Goal: Information Seeking & Learning: Learn about a topic

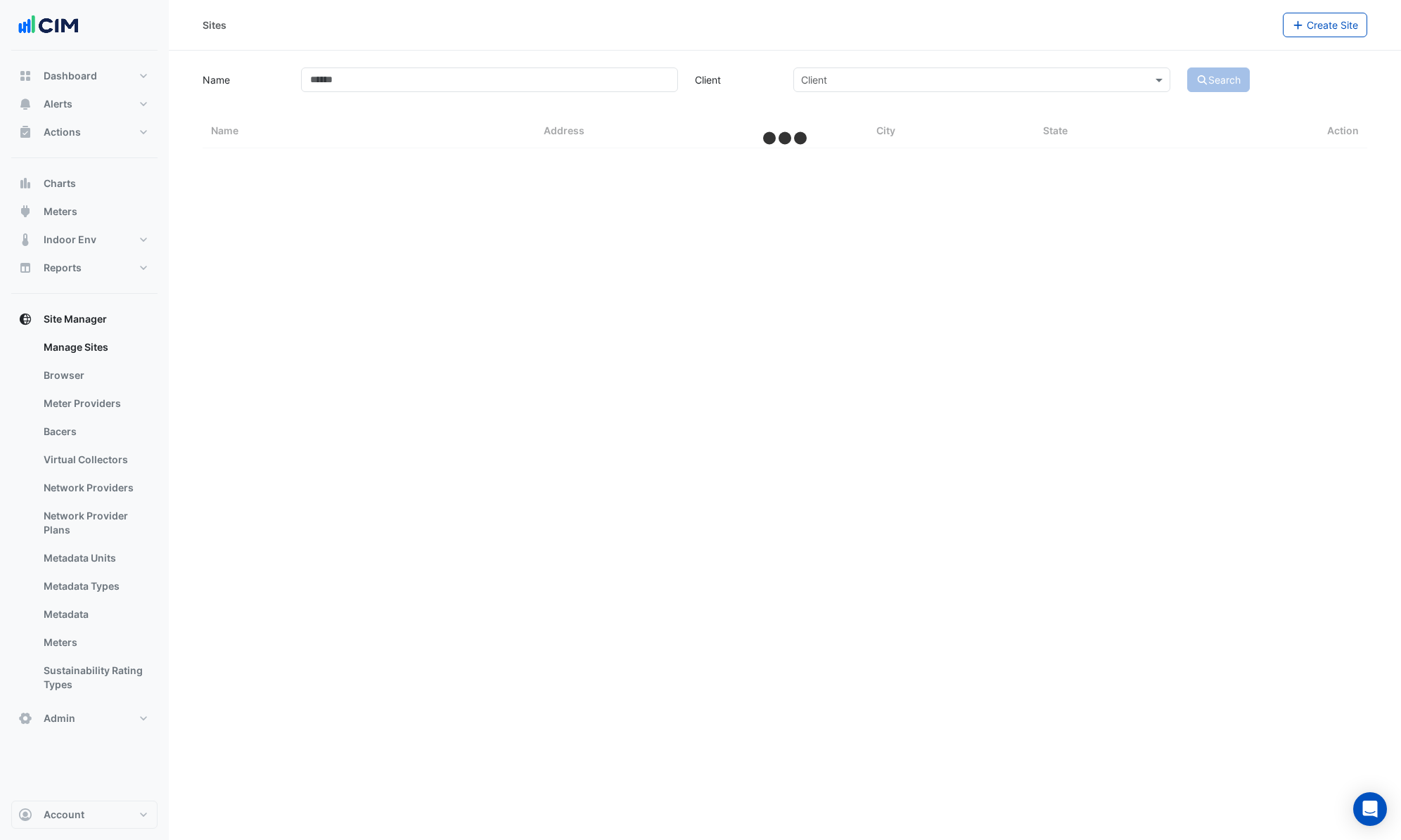
click at [90, 426] on link "Bacers" at bounding box center [96, 431] width 126 height 28
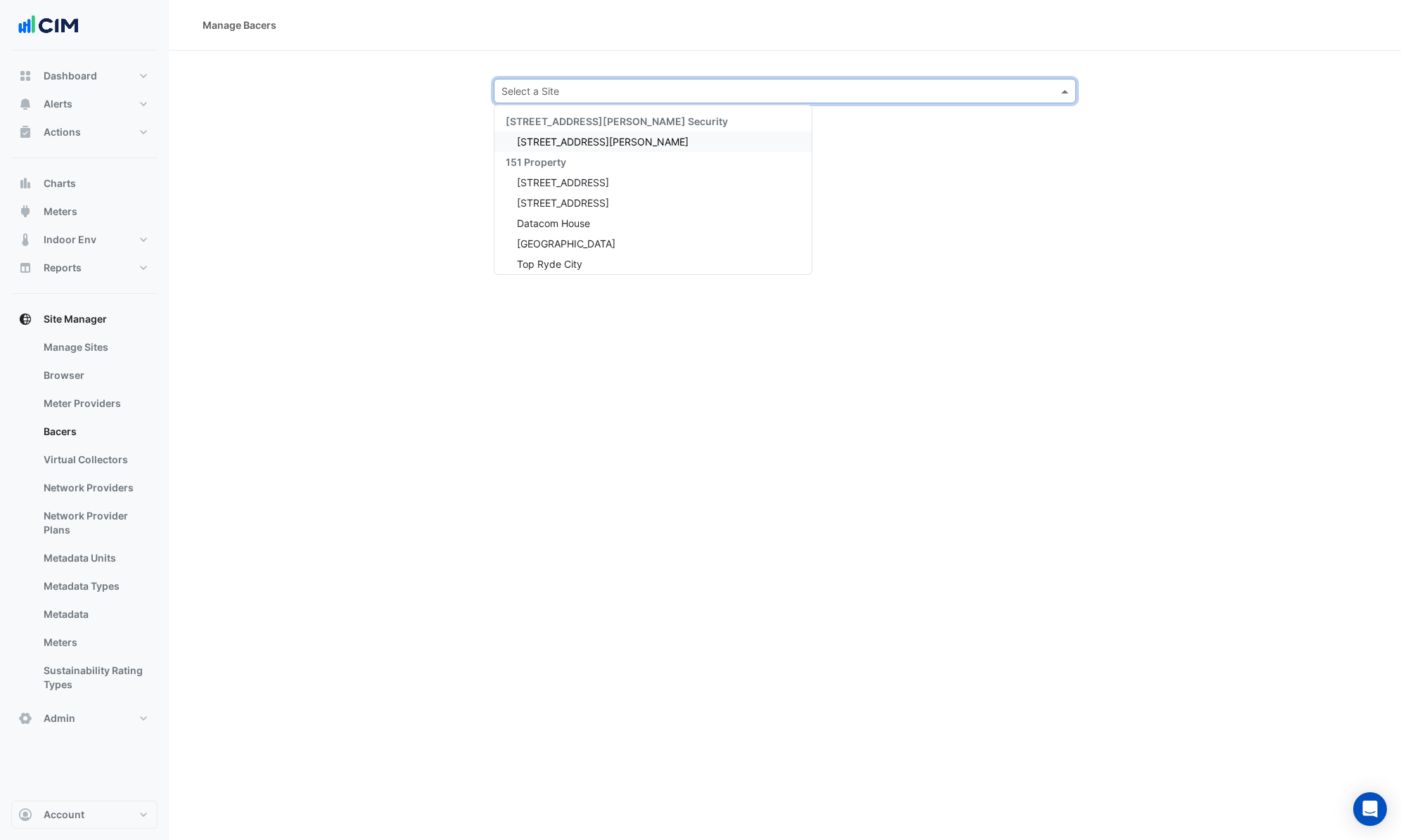
click at [533, 85] on input "text" at bounding box center [771, 92] width 539 height 15
type input "****"
click at [574, 141] on span "Nokia - Building 7C" at bounding box center [561, 141] width 88 height 12
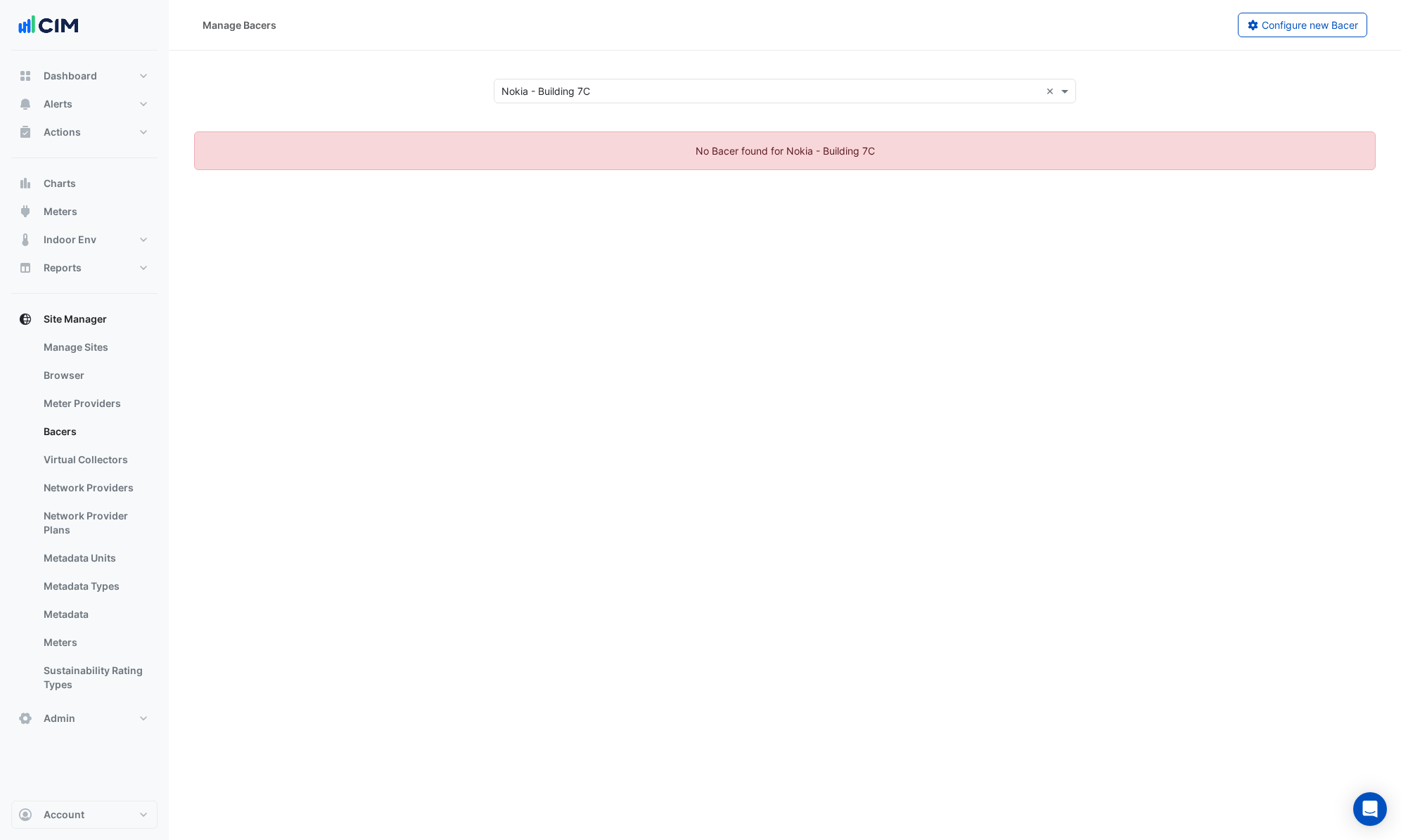
click at [1254, 10] on div "Manage Bacers Configure new Bacer" at bounding box center [785, 25] width 1233 height 51
click at [1259, 19] on button "Configure new Bacer" at bounding box center [1303, 25] width 130 height 25
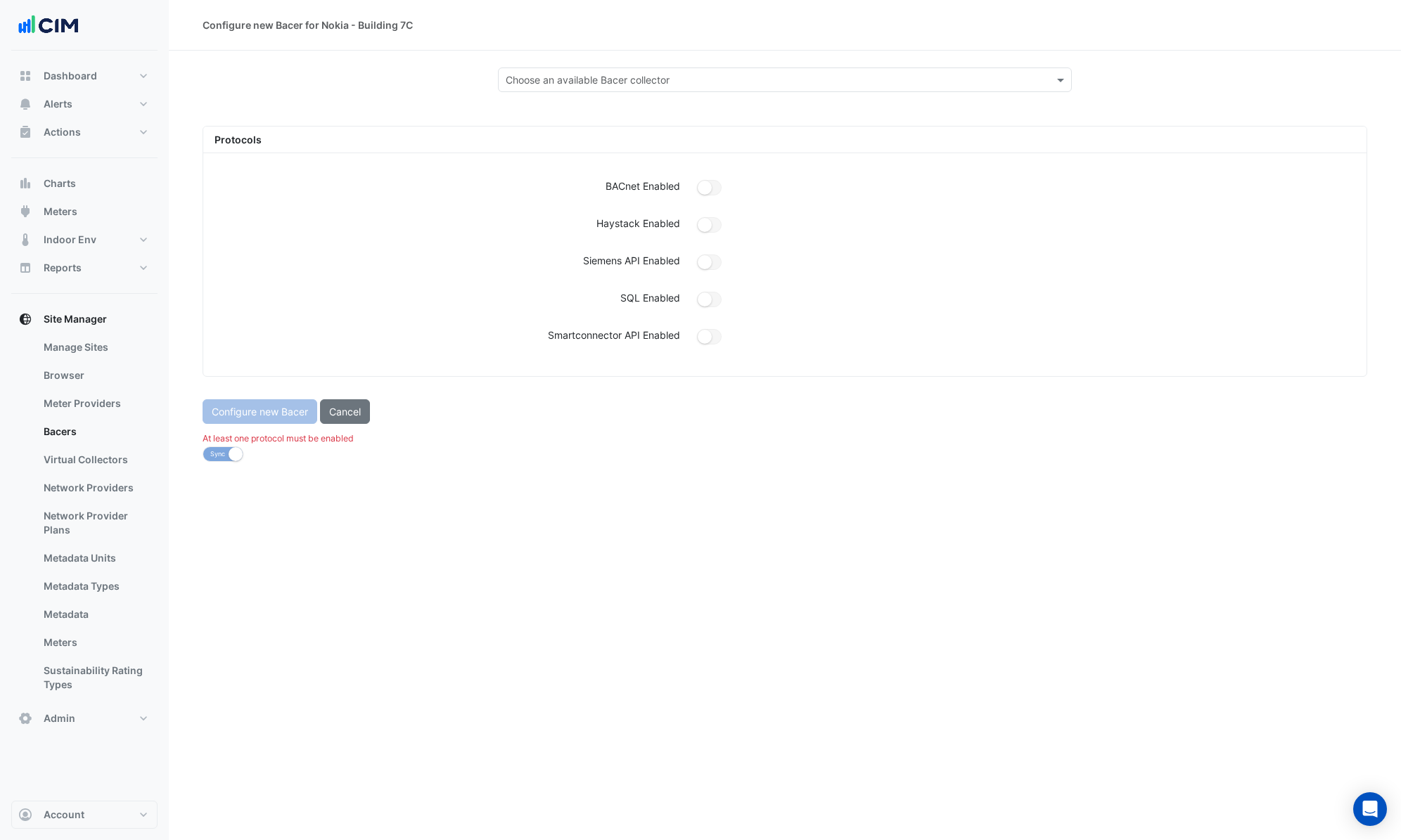
click at [614, 78] on input "text" at bounding box center [771, 80] width 531 height 15
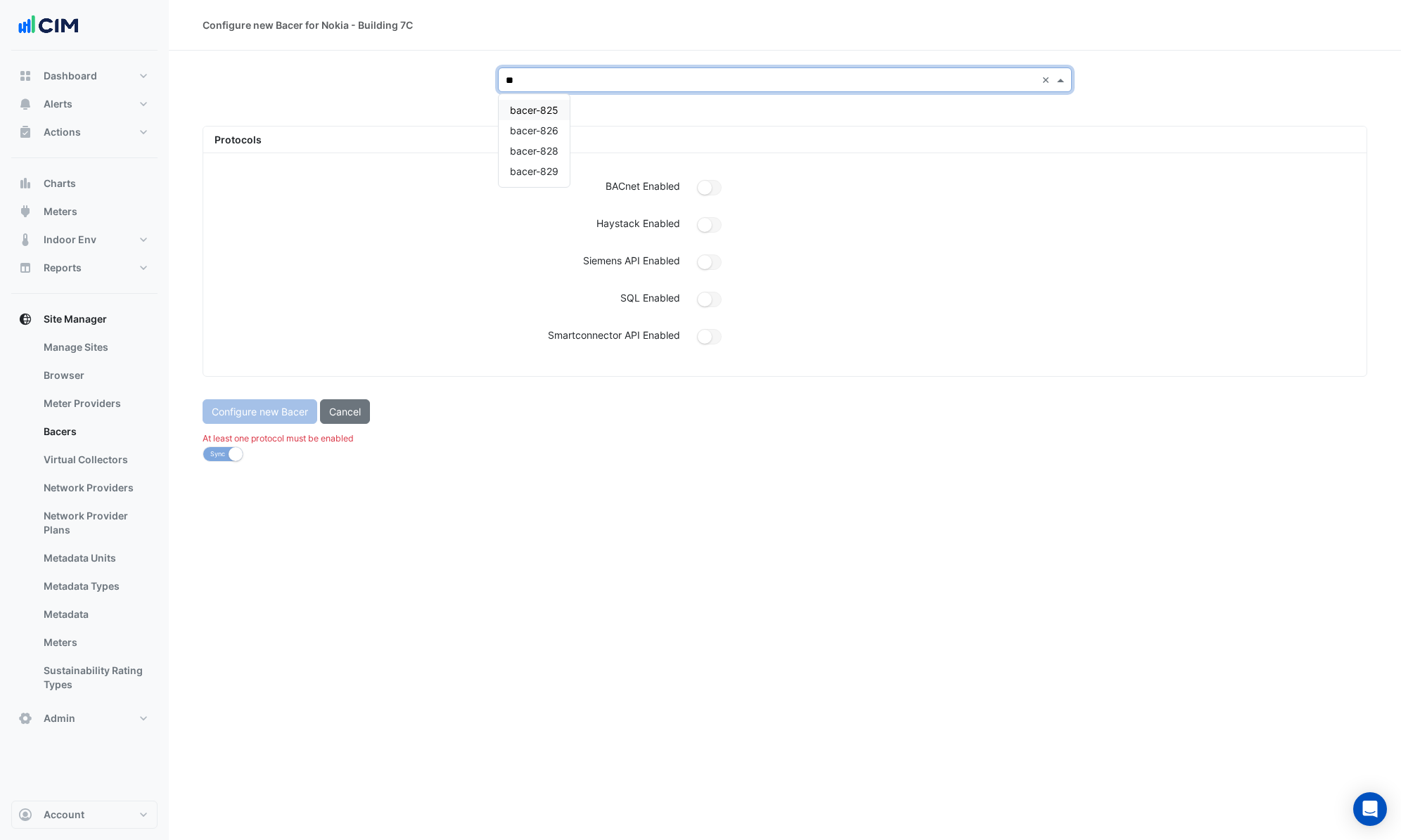
type input "***"
click at [548, 110] on span "bacer-828" at bounding box center [533, 109] width 48 height 12
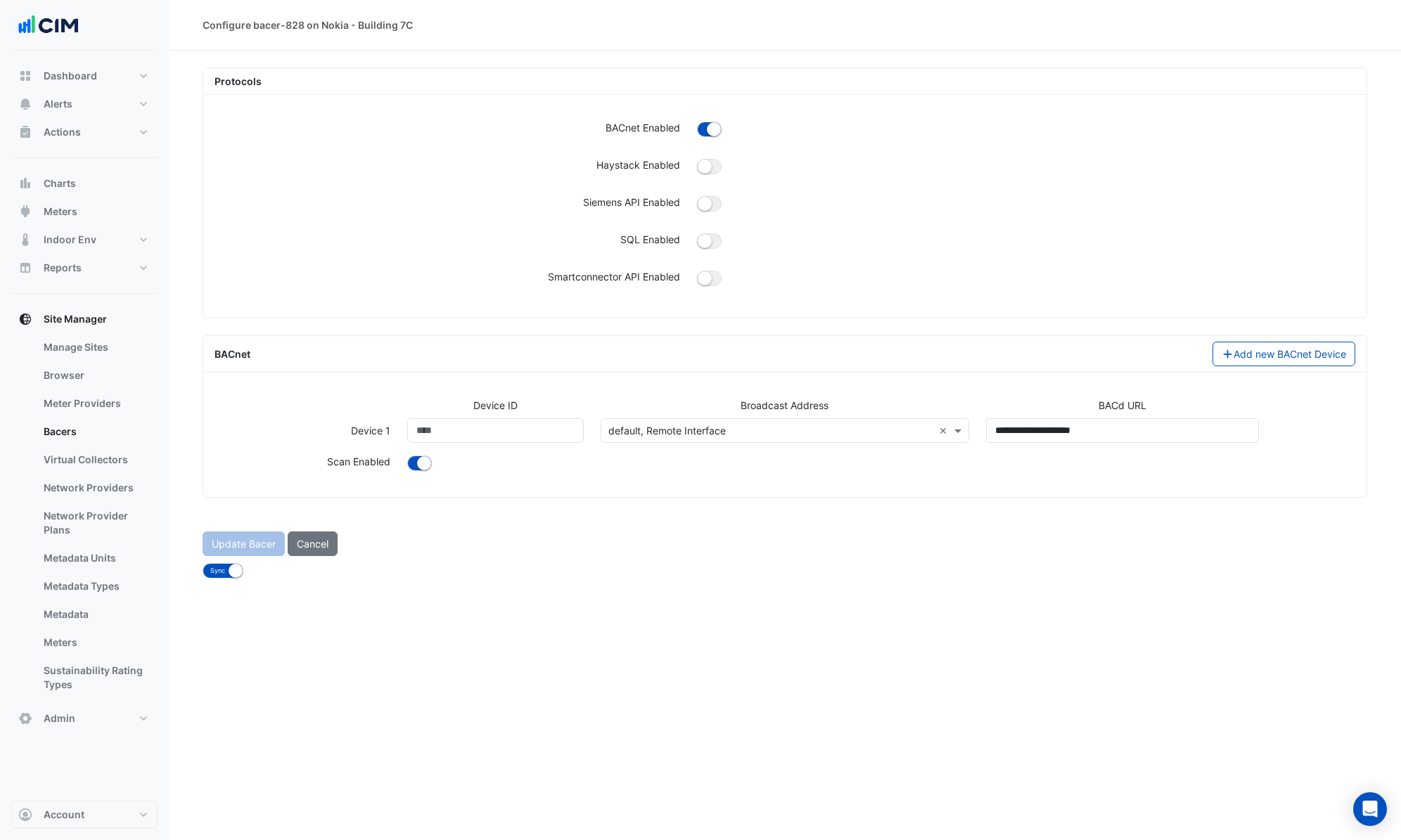
click at [715, 430] on input "text" at bounding box center [771, 431] width 326 height 15
click at [563, 470] on div at bounding box center [881, 464] width 965 height 20
click at [673, 431] on input "text" at bounding box center [771, 431] width 326 height 15
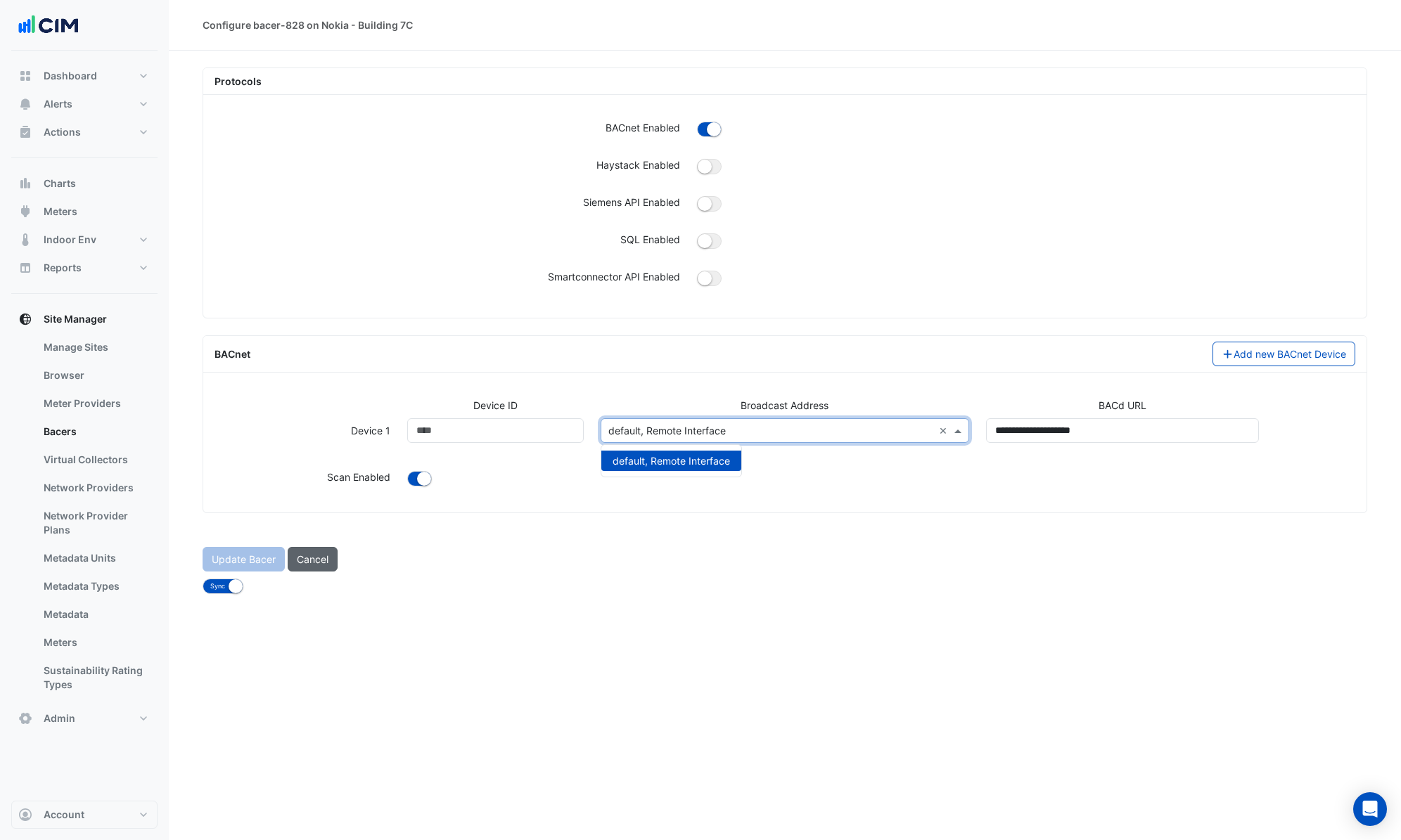
click at [312, 562] on button "Cancel" at bounding box center [312, 559] width 50 height 25
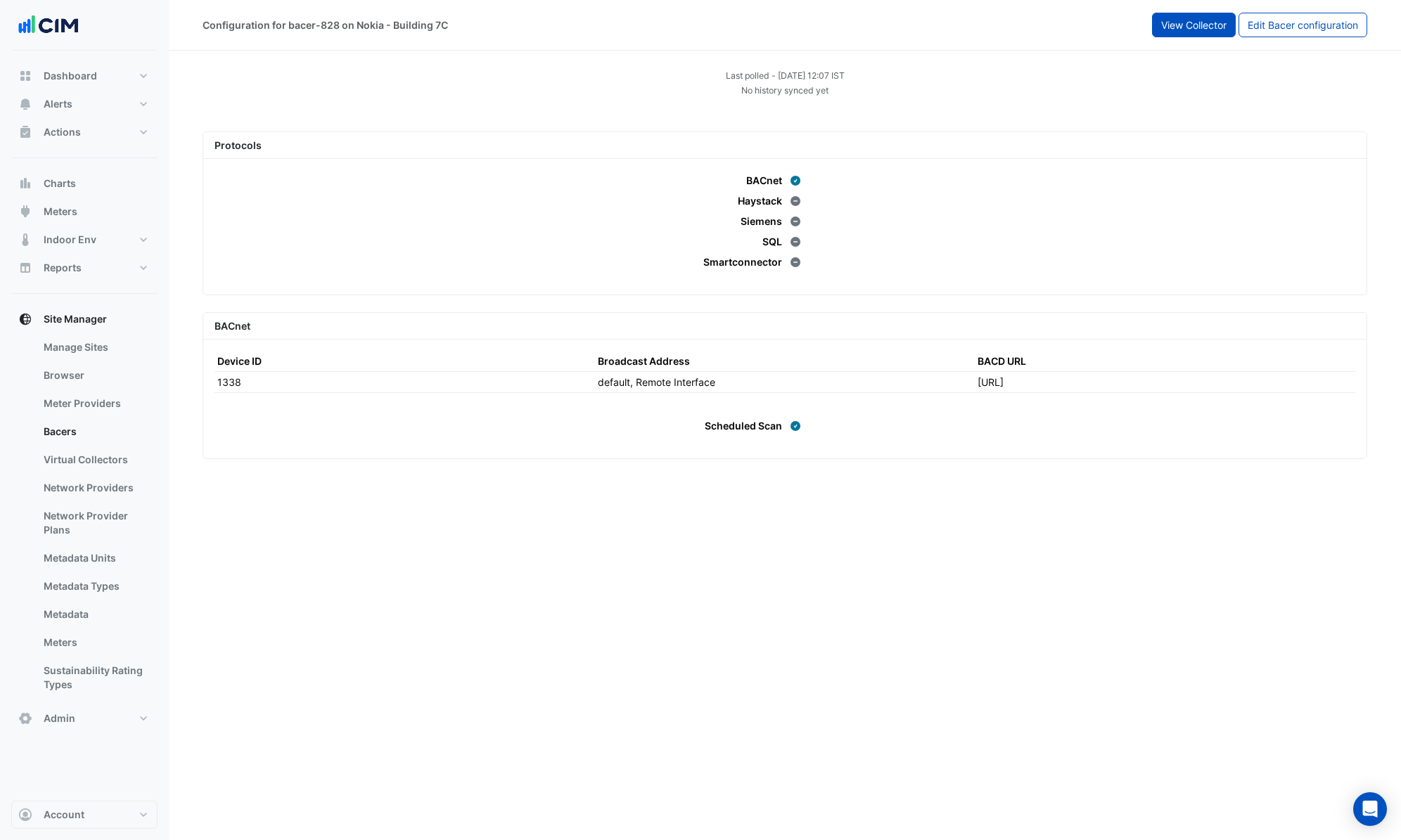
click at [1185, 25] on span "View Collector" at bounding box center [1194, 25] width 66 height 12
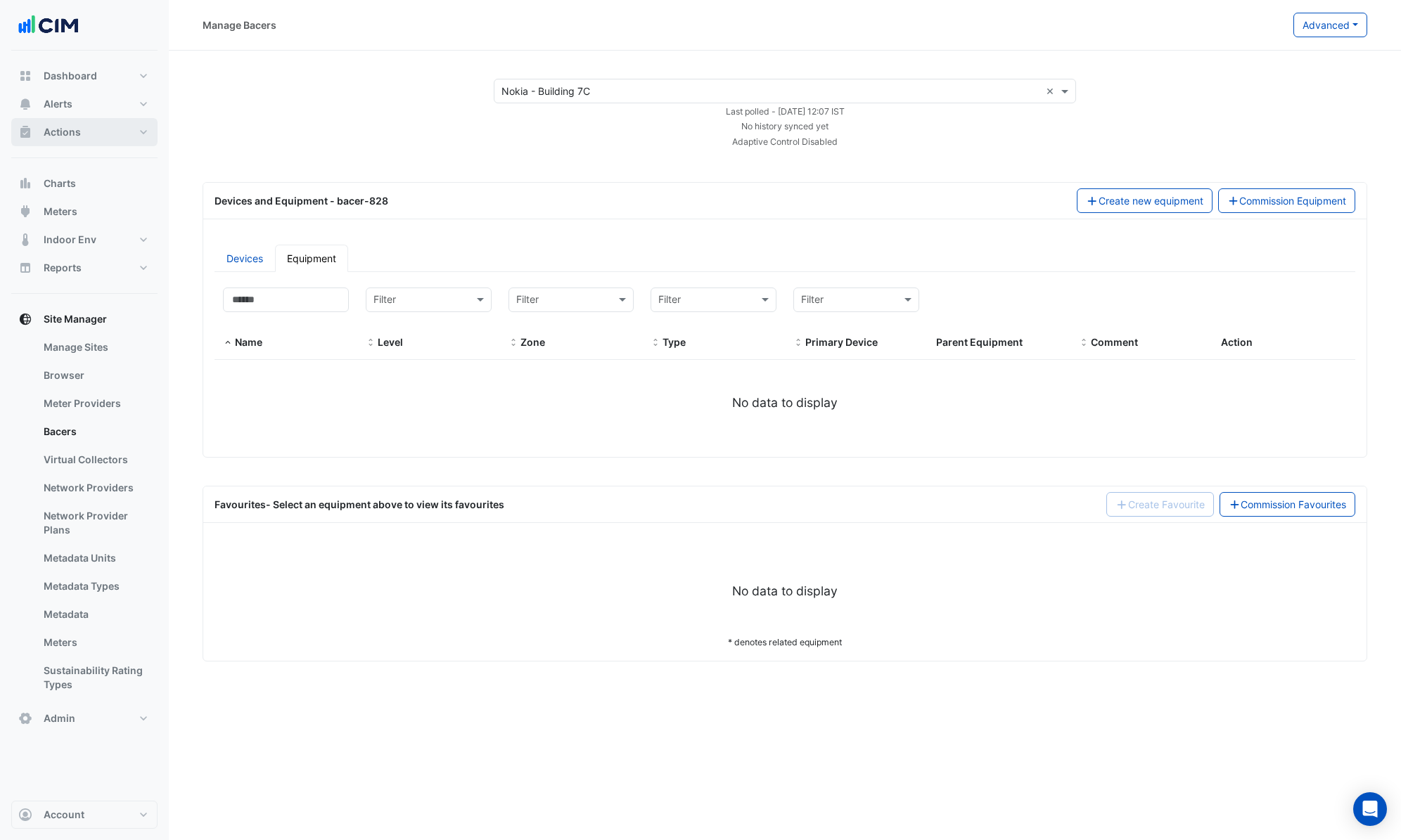
click at [107, 135] on button "Actions" at bounding box center [84, 132] width 147 height 28
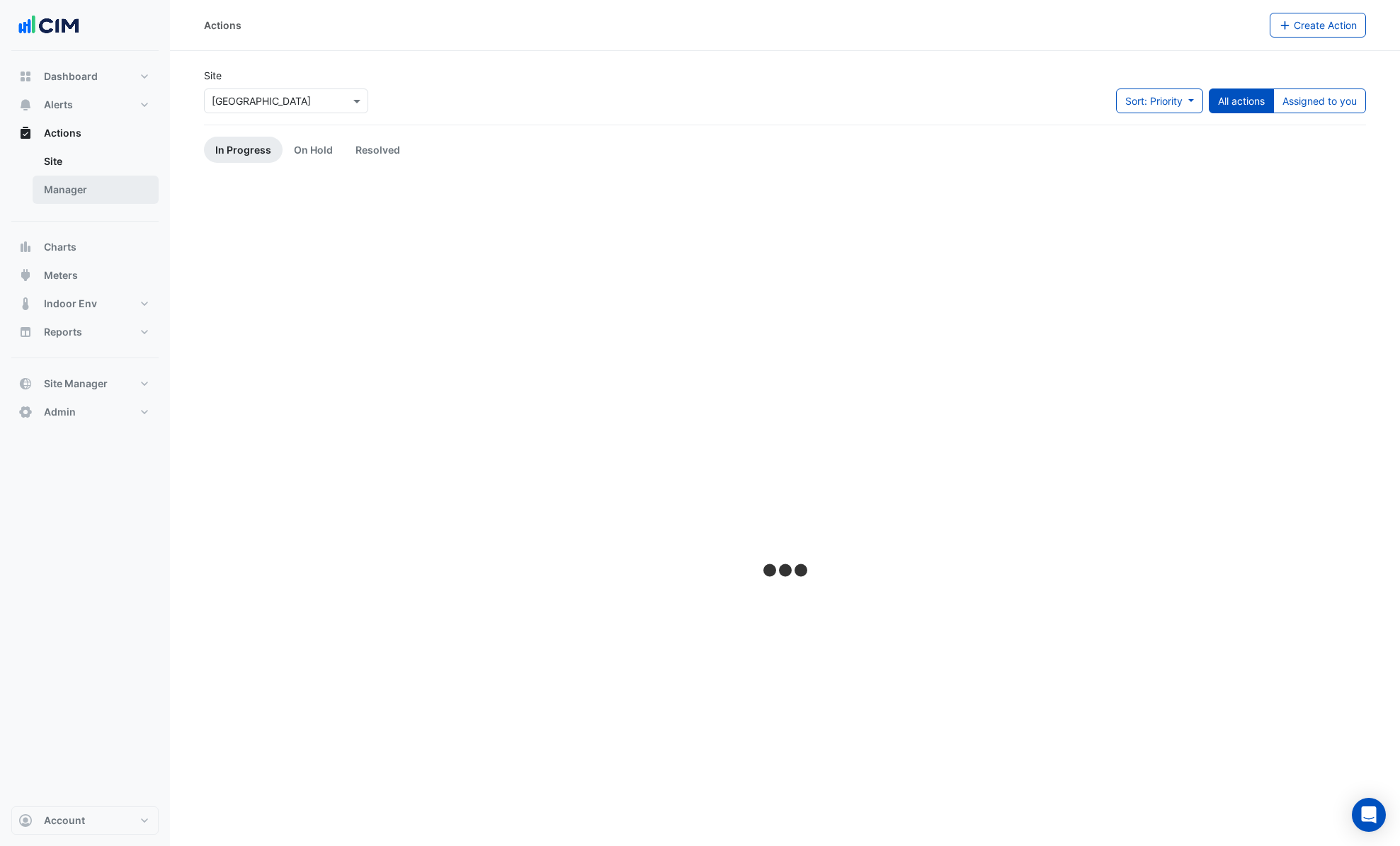
click at [81, 182] on link "Manager" at bounding box center [96, 190] width 126 height 28
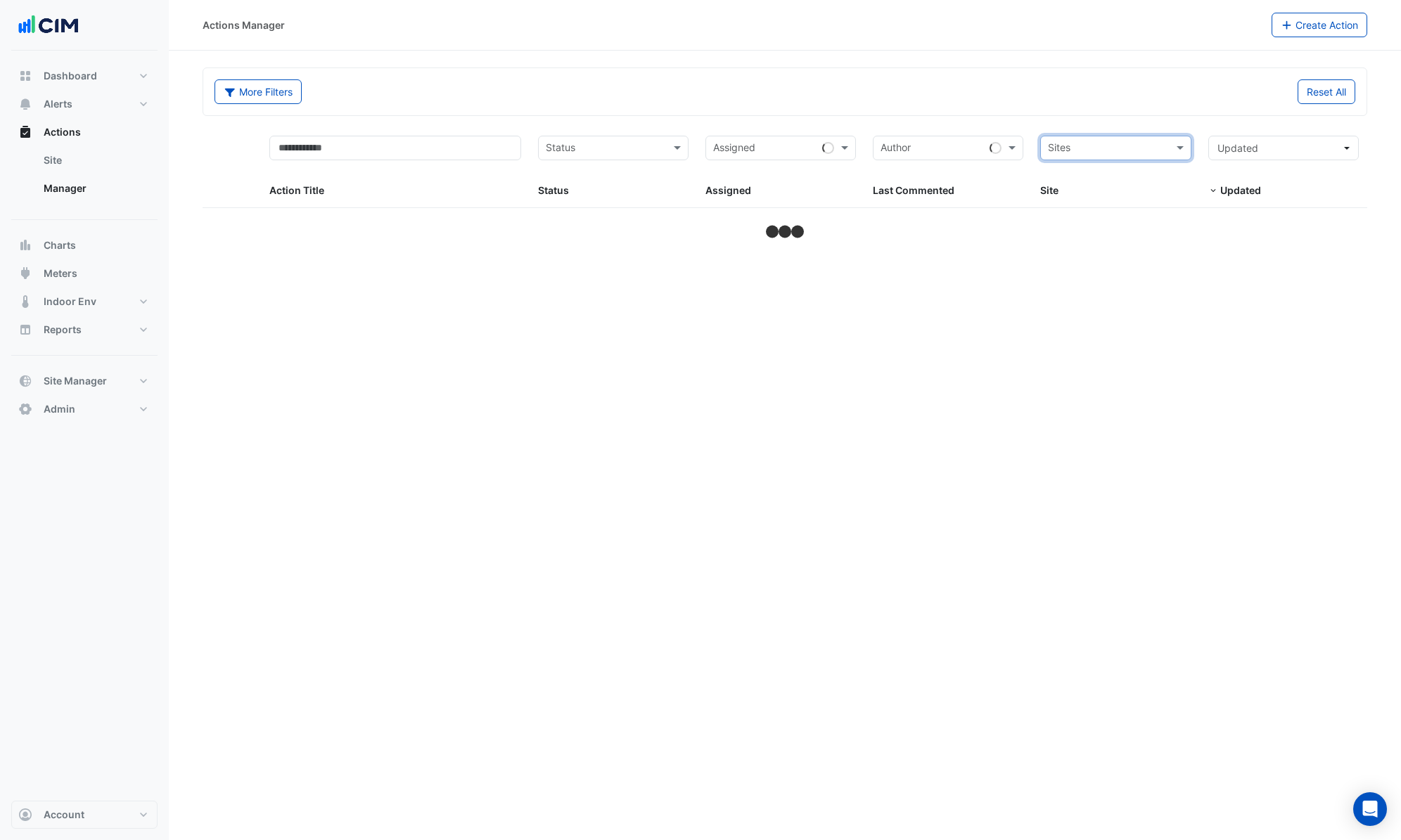
click at [1162, 146] on input "text" at bounding box center [1107, 149] width 119 height 16
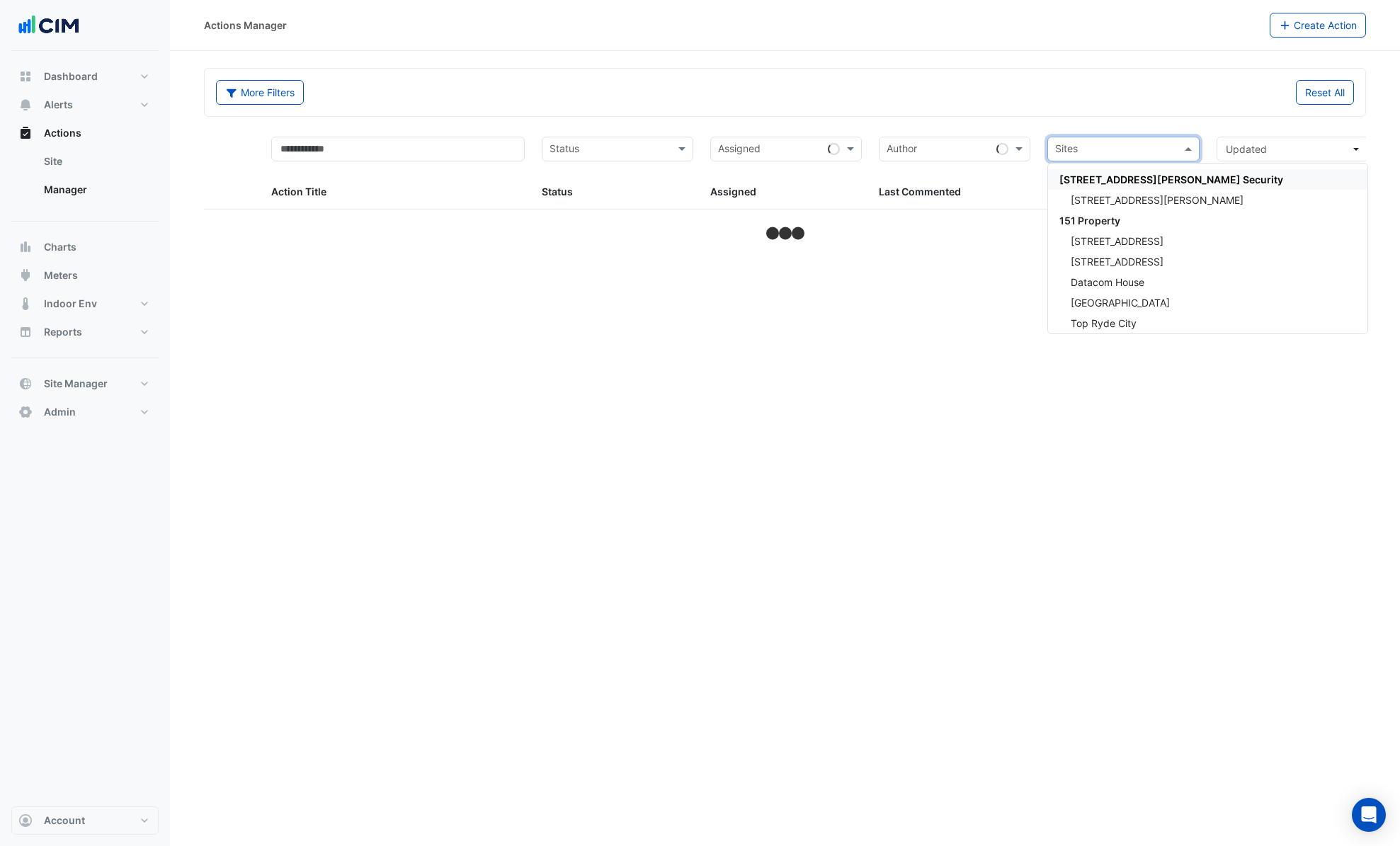
select select "***"
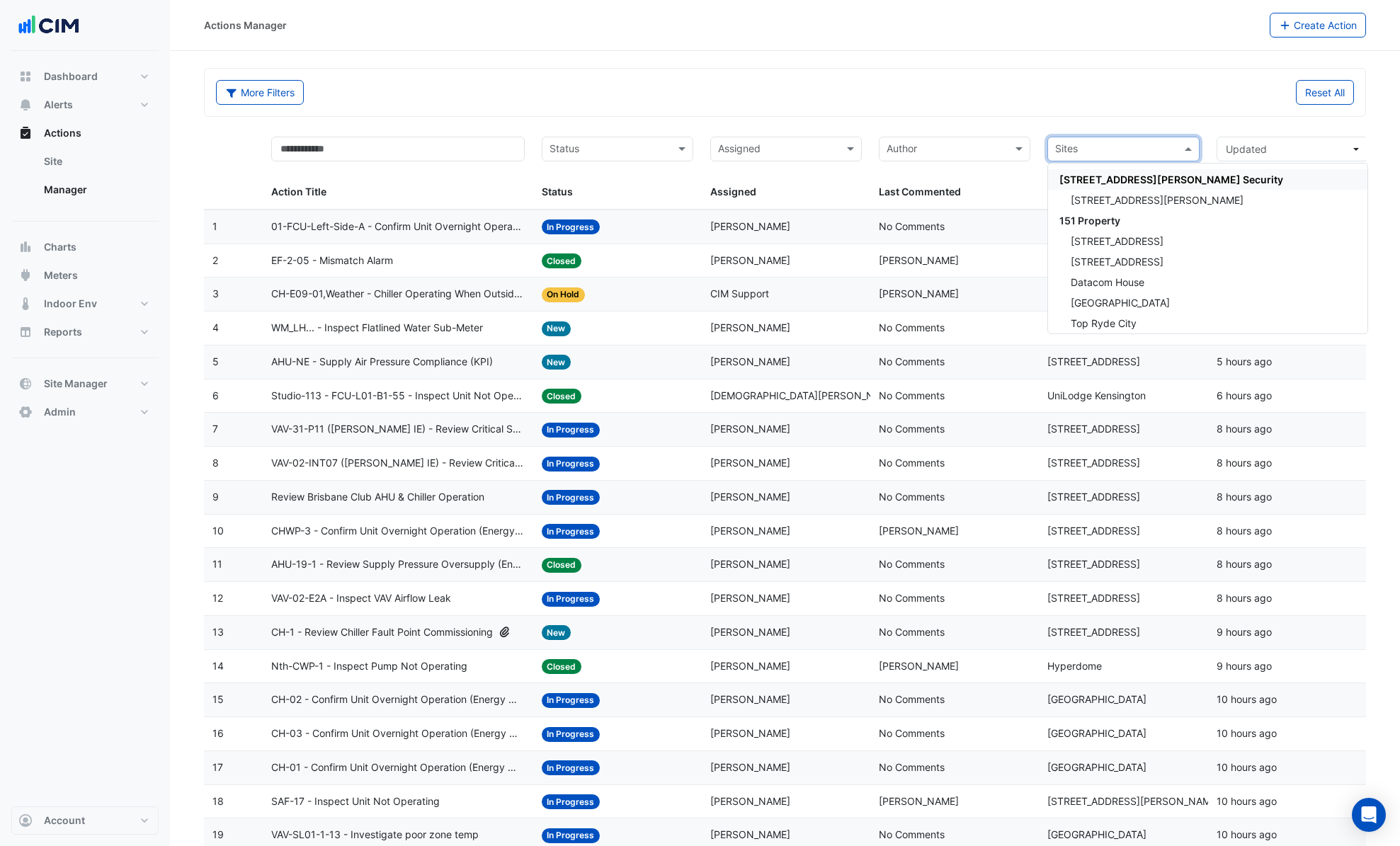
click at [1126, 155] on input "text" at bounding box center [1114, 150] width 120 height 16
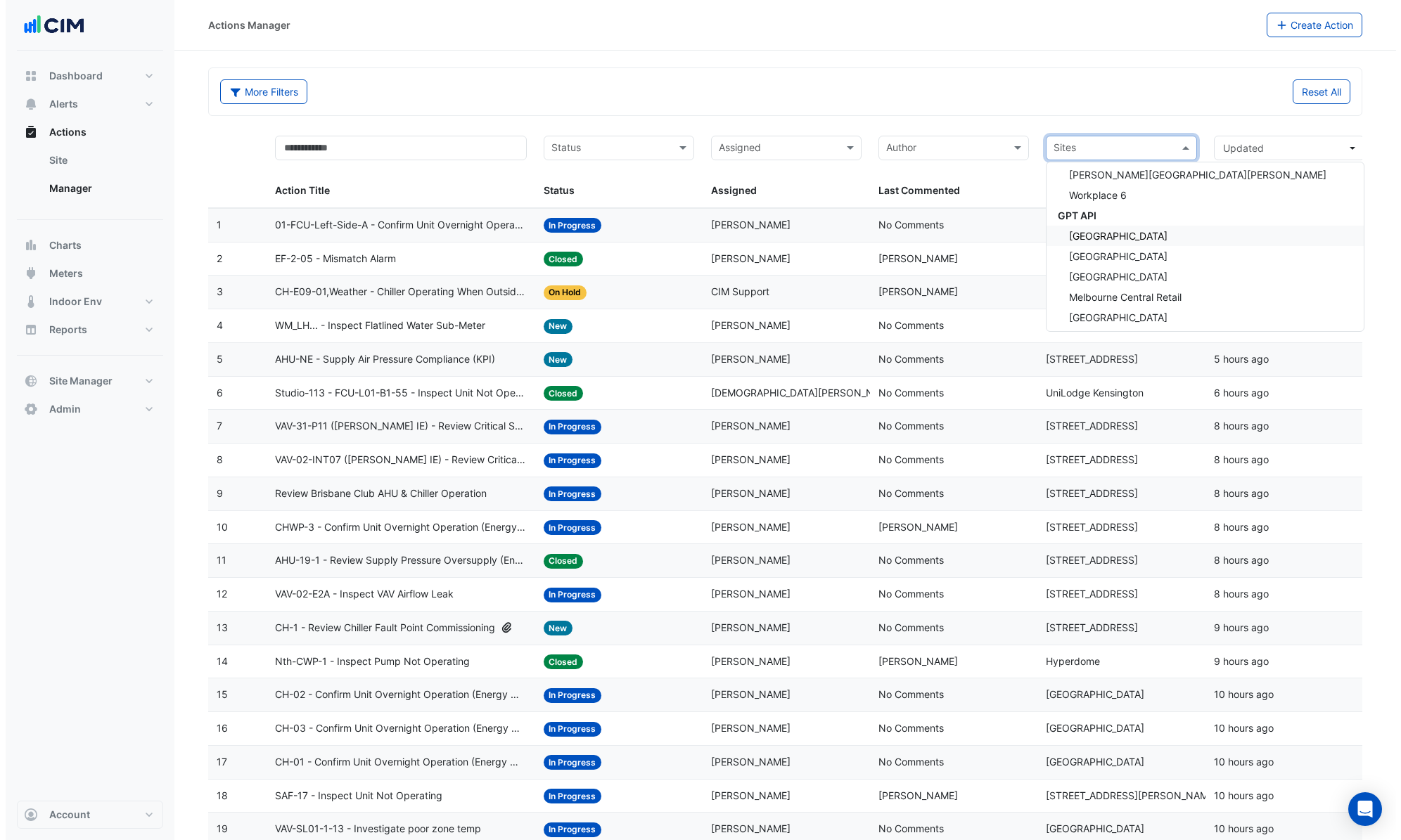
scroll to position [12887, 0]
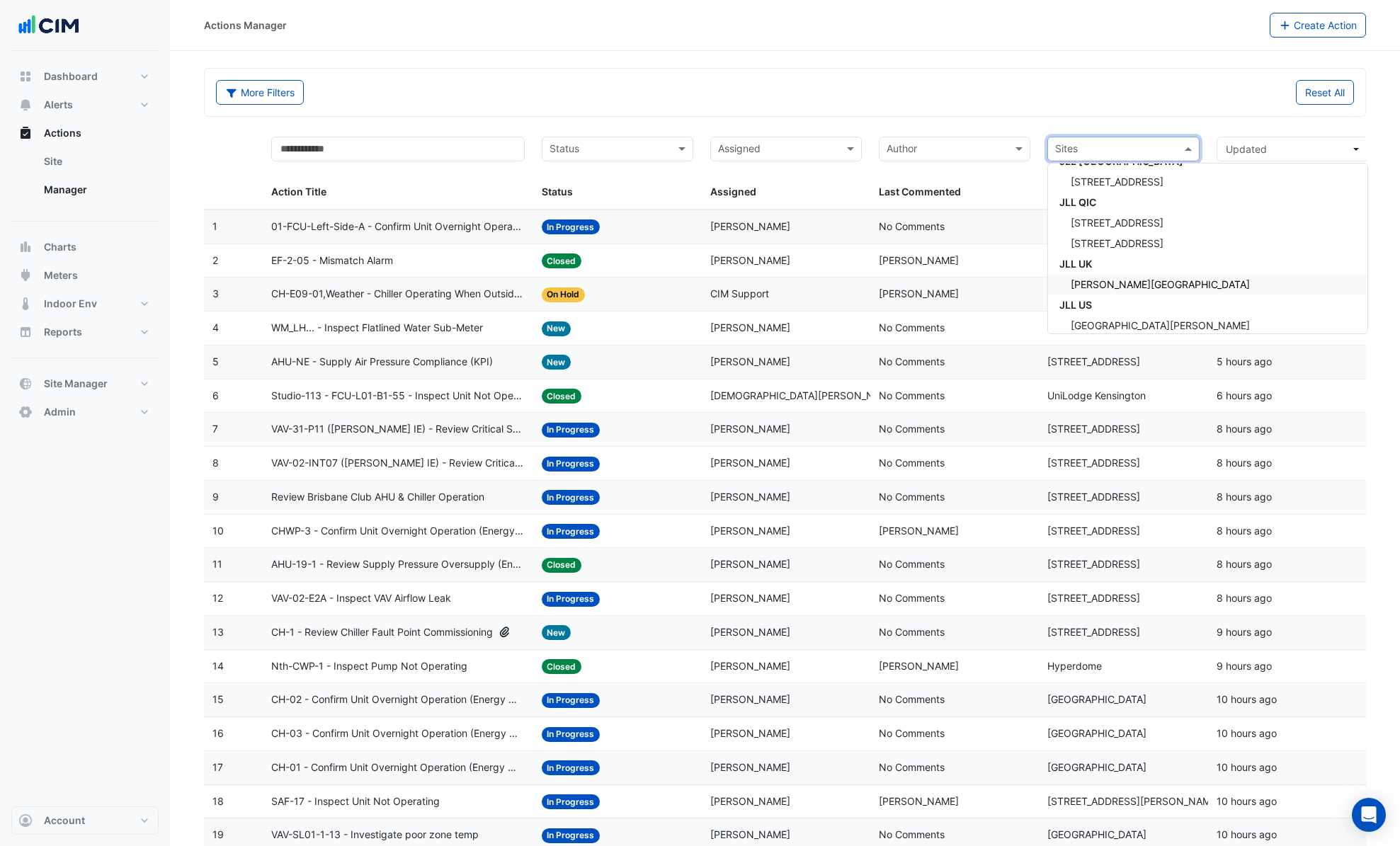
click at [1139, 287] on span "[PERSON_NAME][GEOGRAPHIC_DATA]" at bounding box center [1160, 284] width 180 height 12
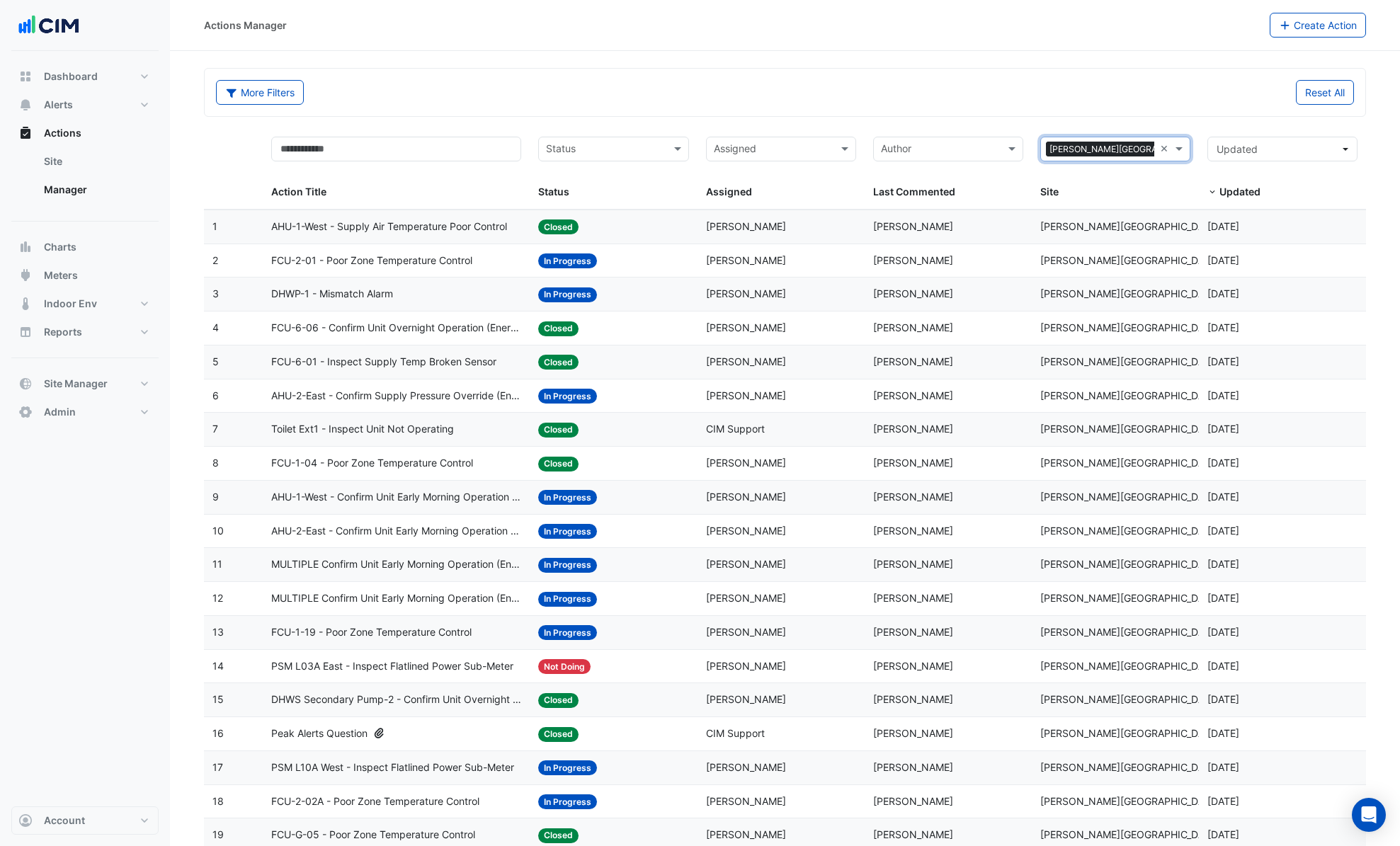
click at [749, 85] on div "More Filters" at bounding box center [496, 92] width 578 height 25
click at [463, 223] on span "AHU-1-West - Supply Air Temperature Poor Control" at bounding box center [388, 227] width 235 height 16
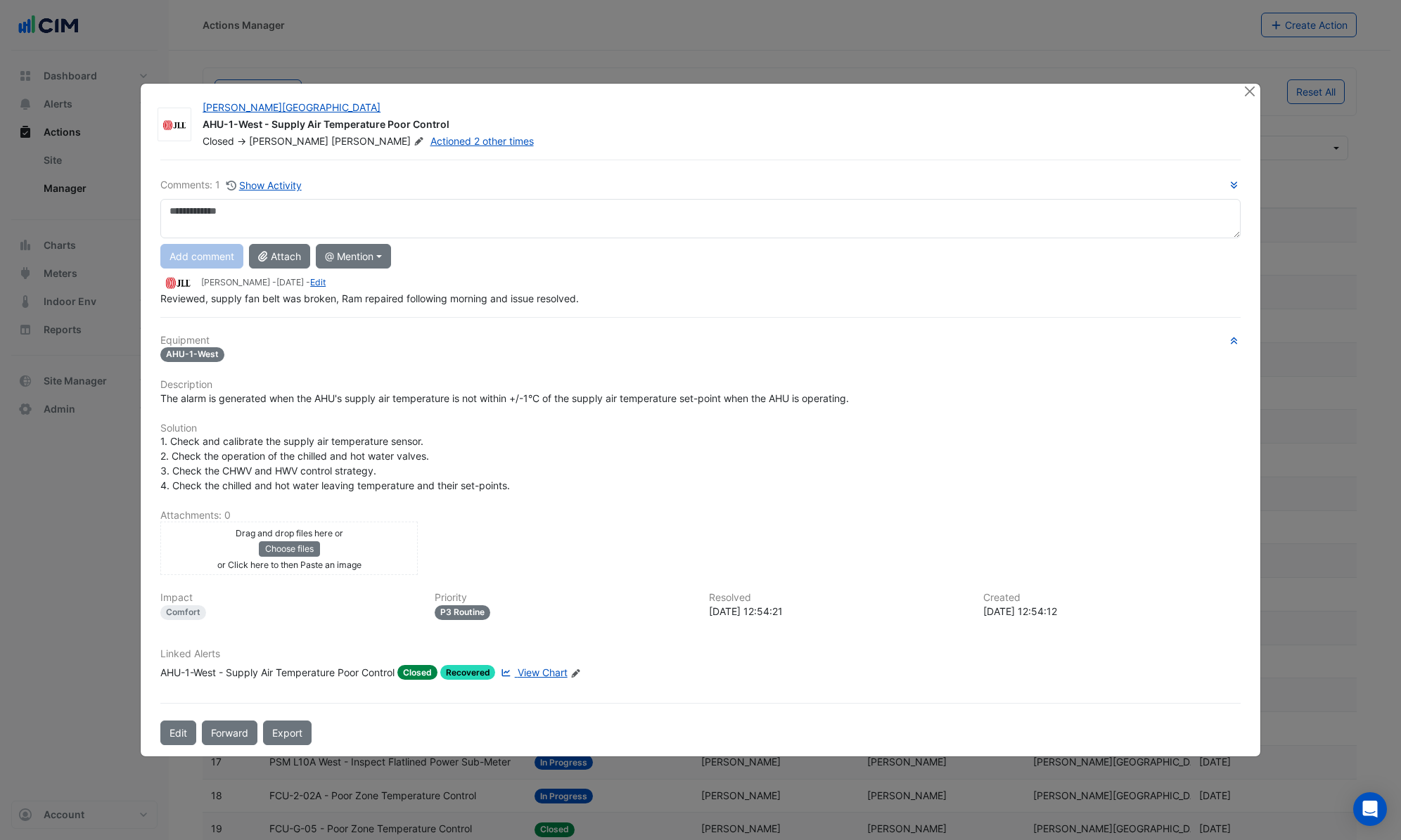
click at [536, 673] on span "View Chart" at bounding box center [543, 673] width 50 height 12
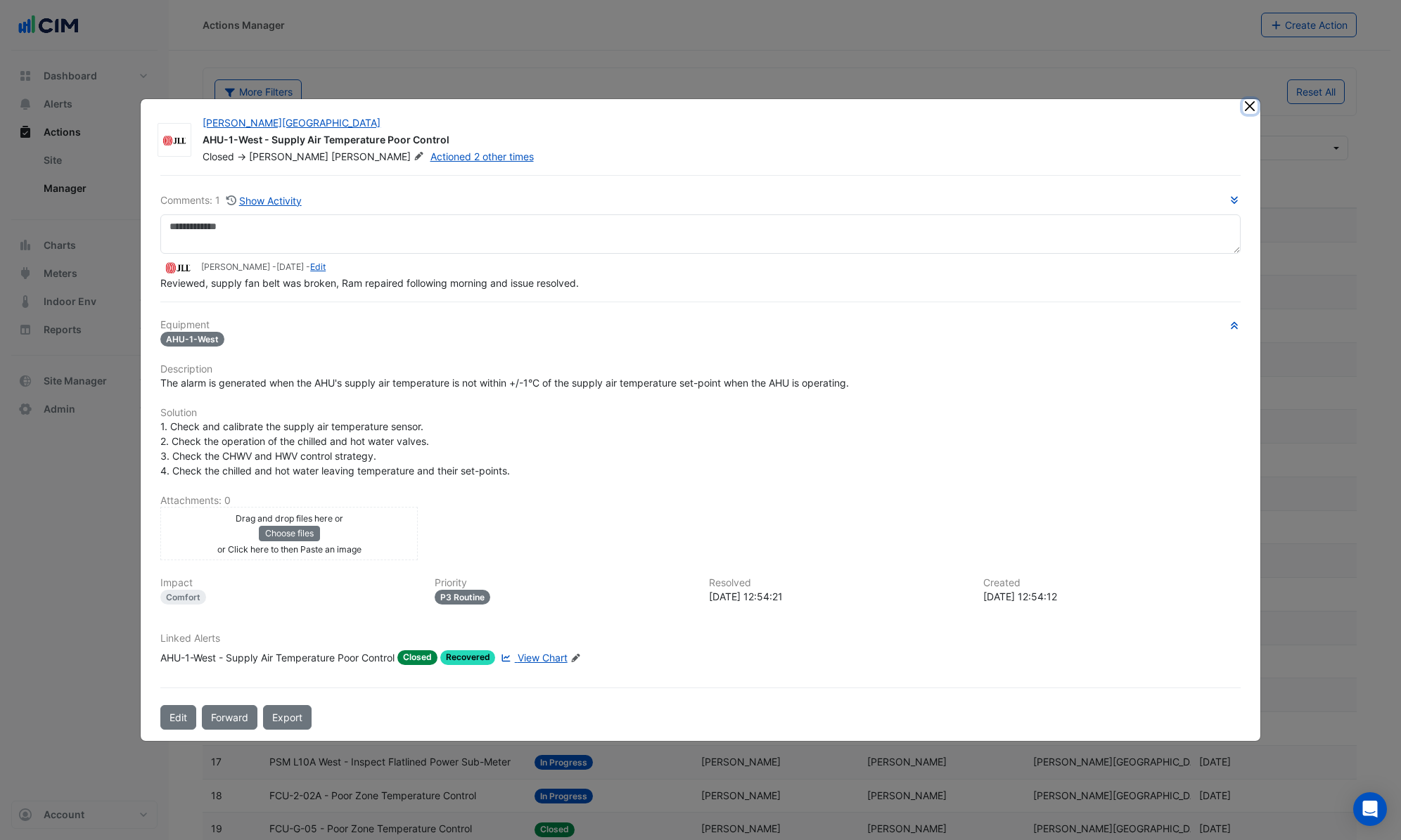
click at [1257, 107] on button "Close" at bounding box center [1250, 106] width 15 height 15
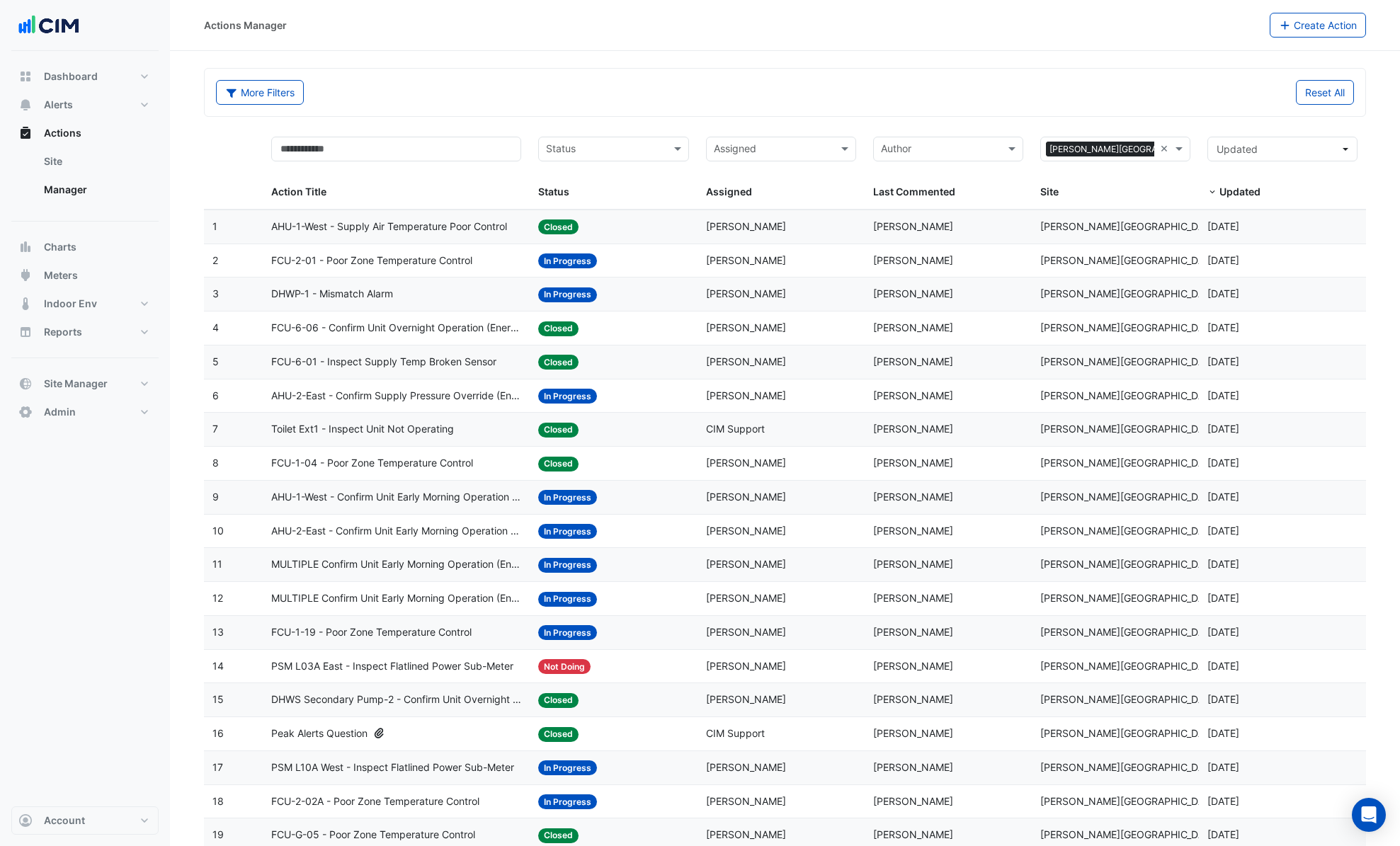
click at [460, 400] on span "AHU-2-East - Confirm Supply Pressure Override (Energy Waste)" at bounding box center [397, 396] width 251 height 16
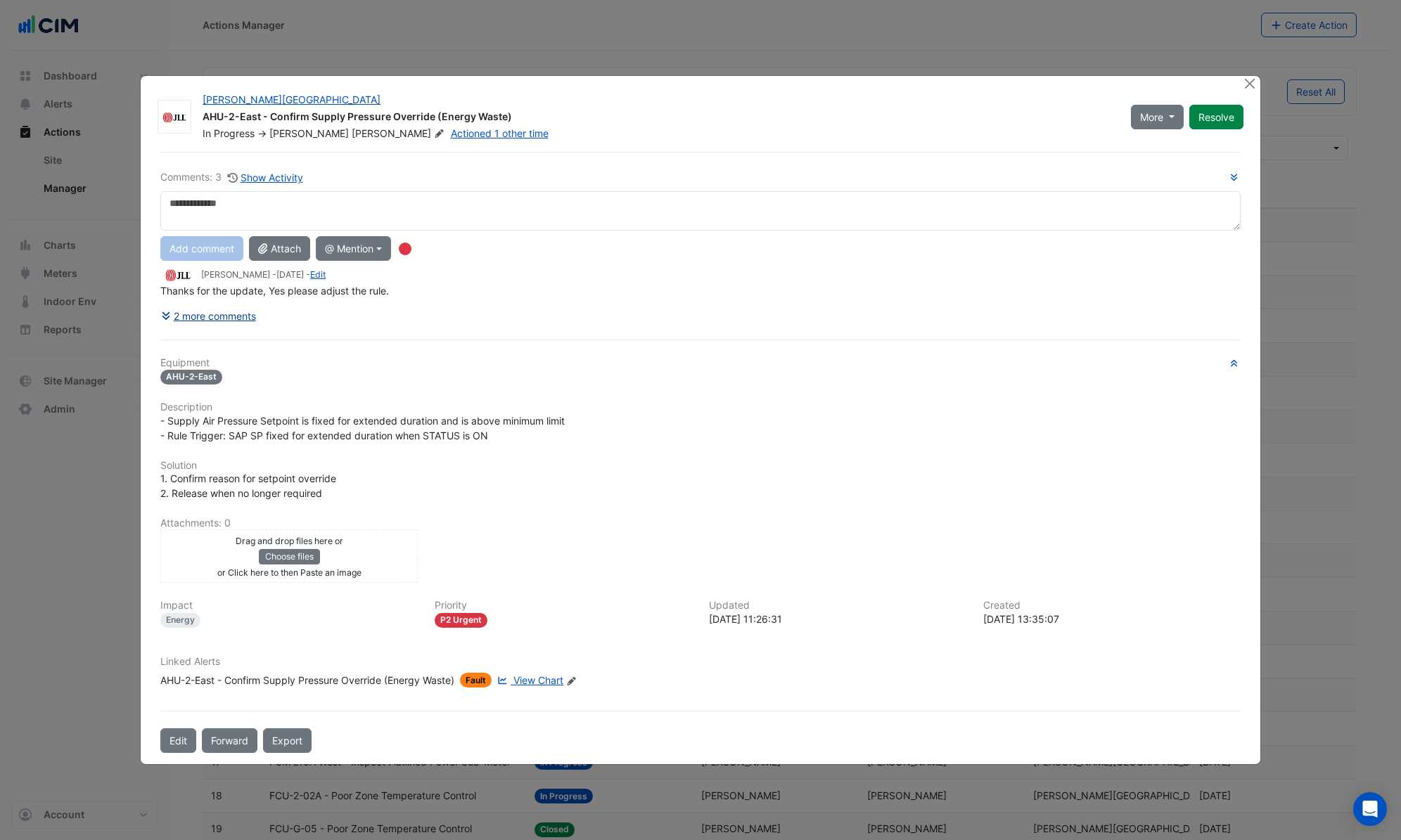
click at [245, 318] on button "2 more comments" at bounding box center [208, 316] width 96 height 25
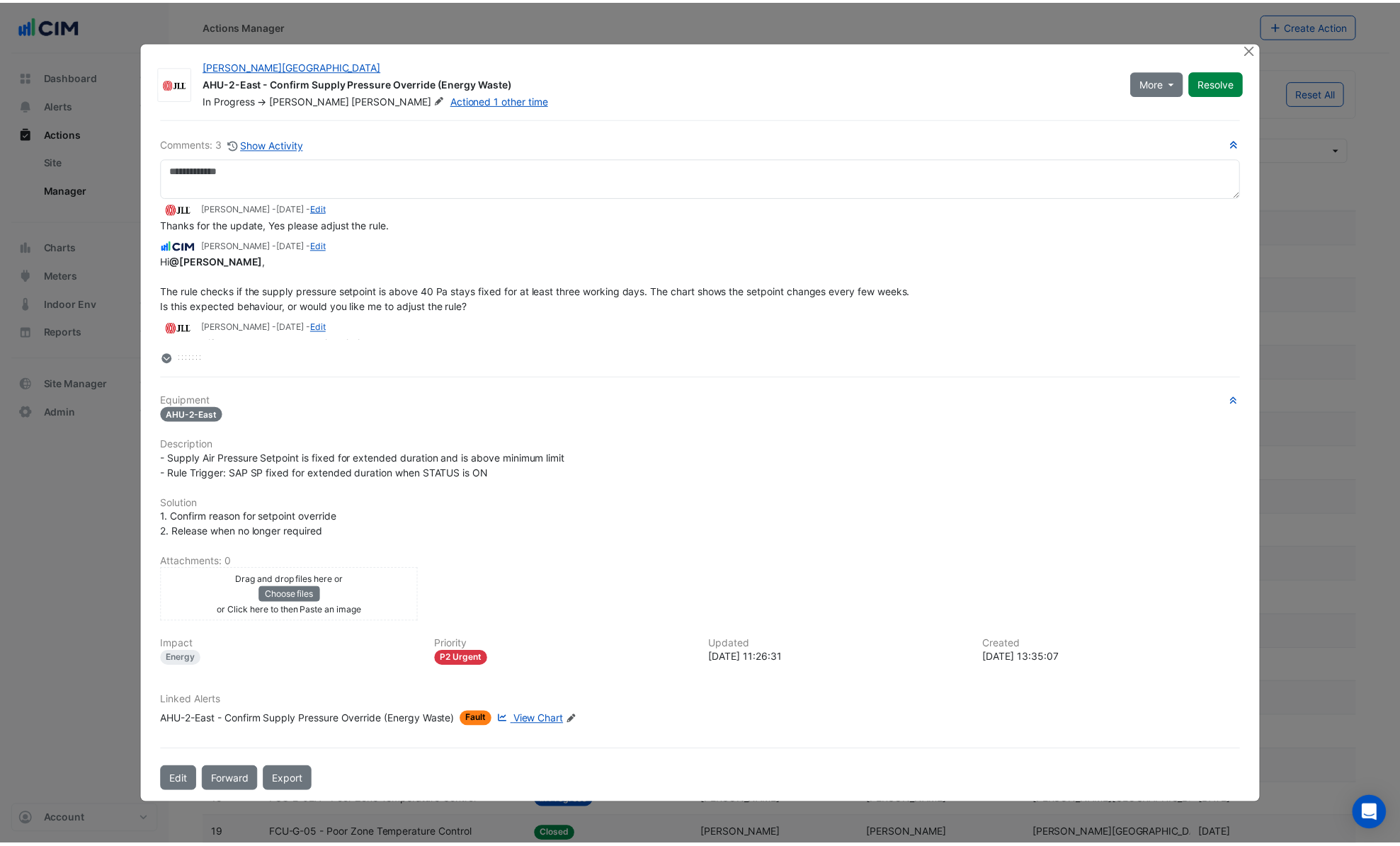
scroll to position [5, 0]
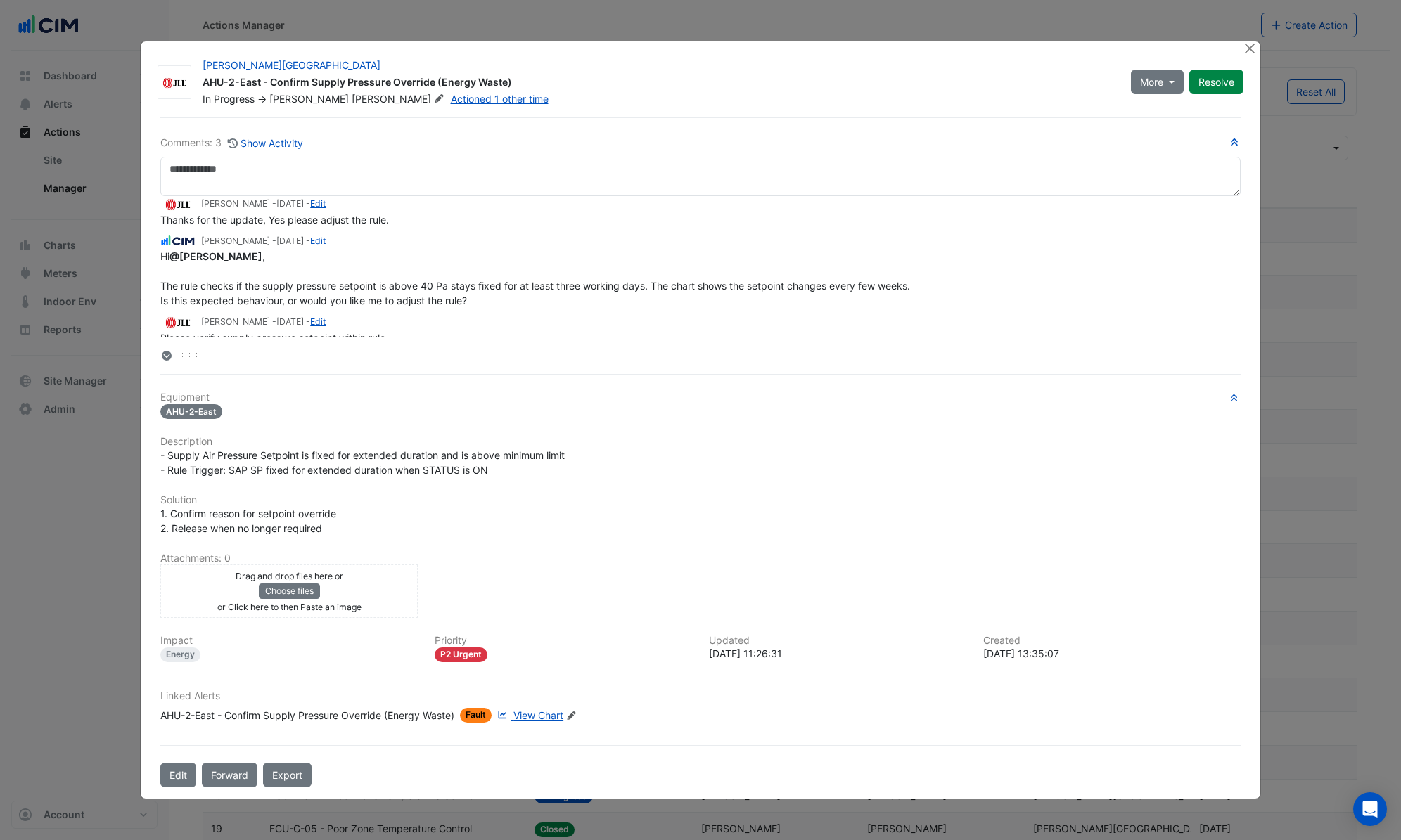
click at [546, 715] on span "View Chart" at bounding box center [538, 715] width 50 height 12
click at [1252, 46] on button "Close" at bounding box center [1250, 49] width 15 height 15
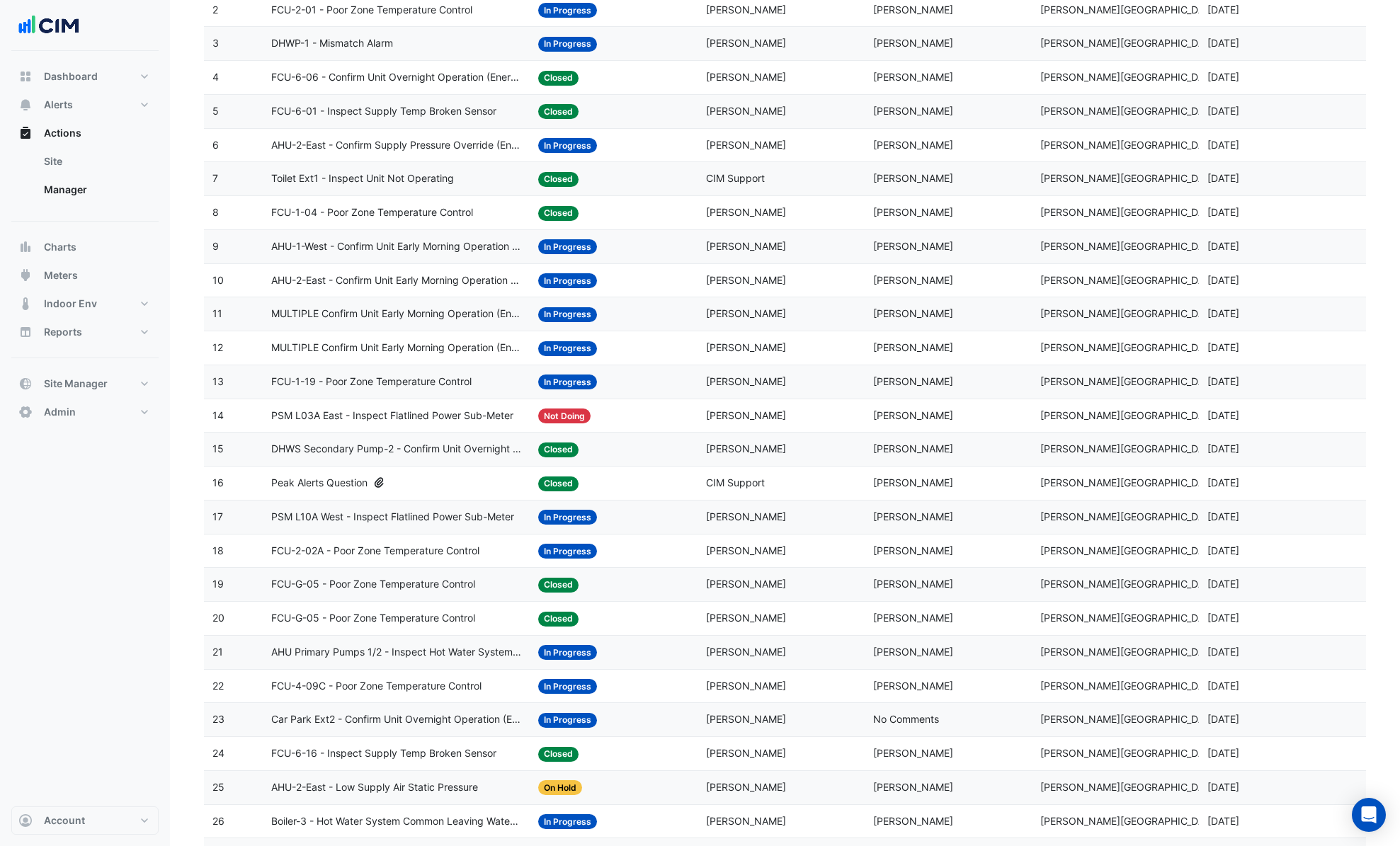
scroll to position [253, 0]
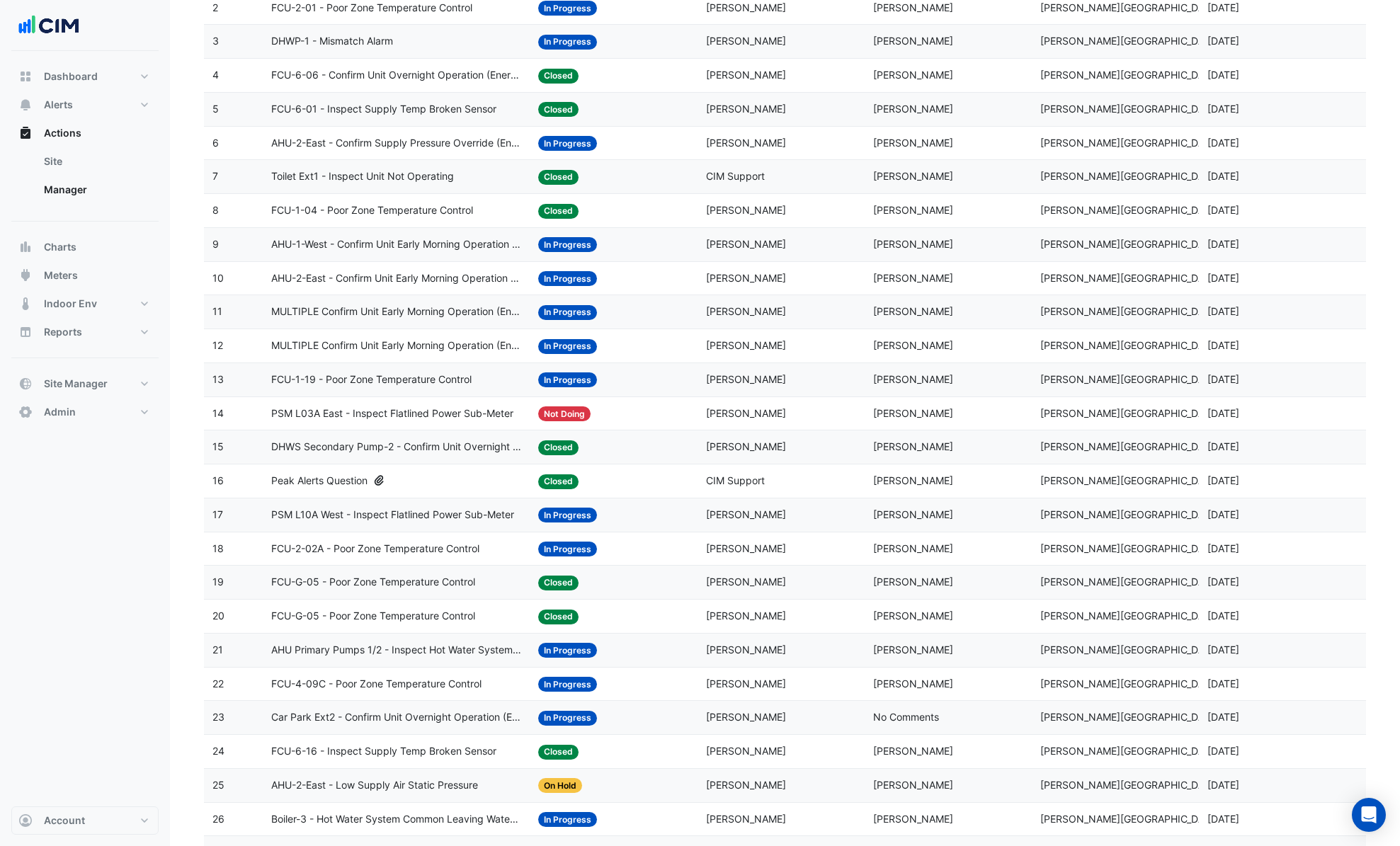
click at [456, 441] on span "DHWS Secondary Pump-2 - Confirm Unit Overnight Operation (Energy Waste)" at bounding box center [397, 447] width 251 height 16
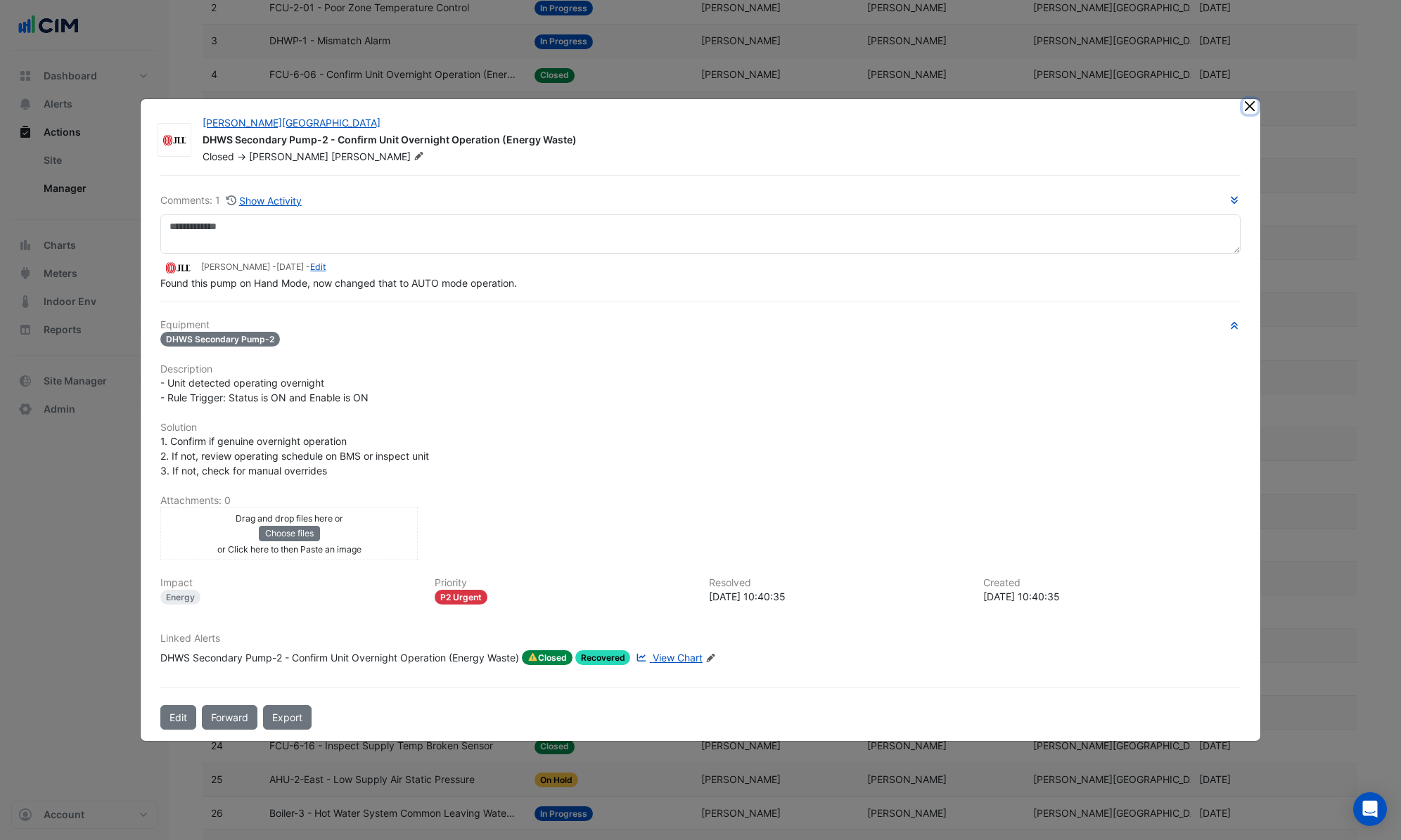
click at [1247, 107] on button "Close" at bounding box center [1250, 106] width 15 height 15
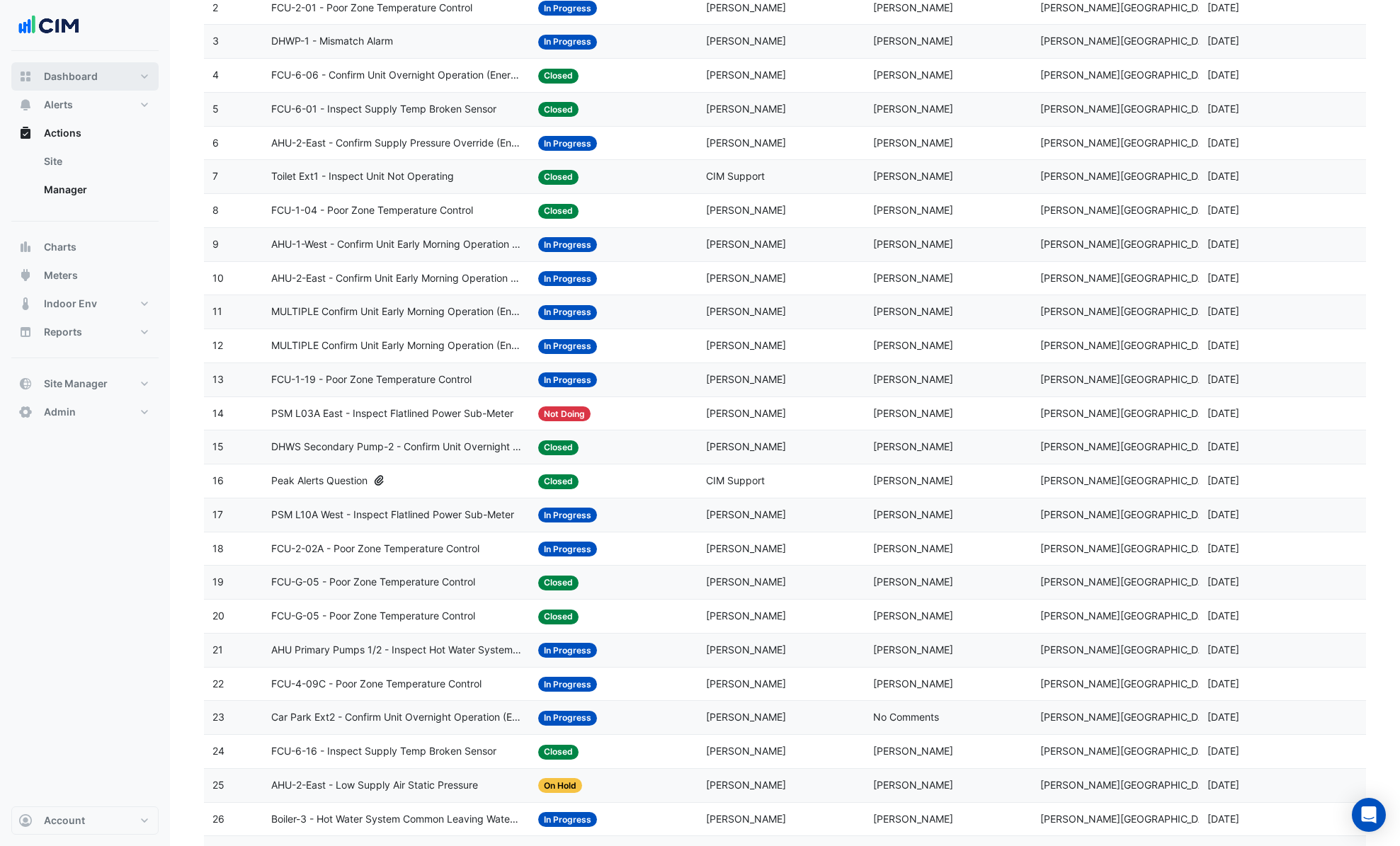
click at [113, 84] on button "Dashboard" at bounding box center [84, 76] width 148 height 28
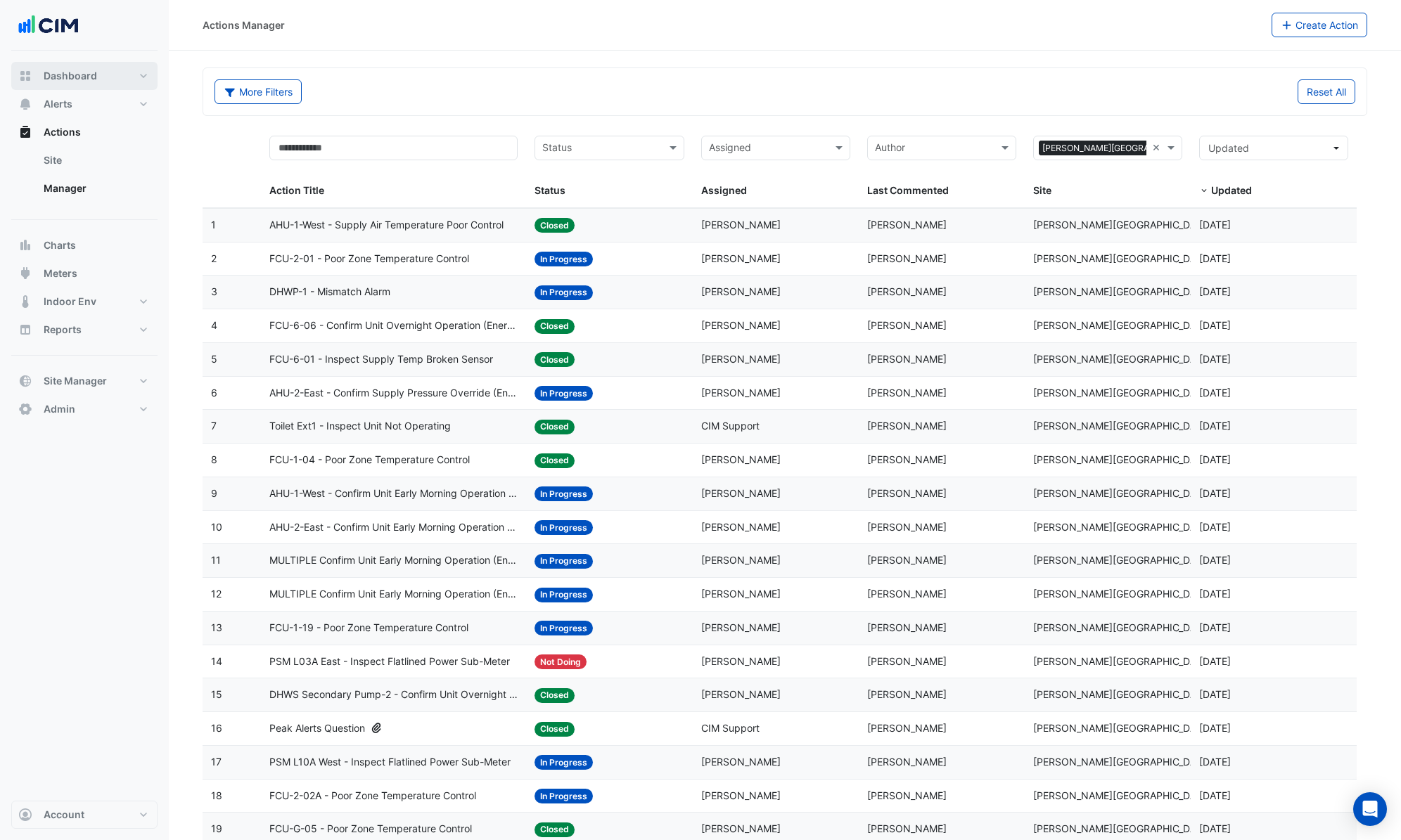
select select "***"
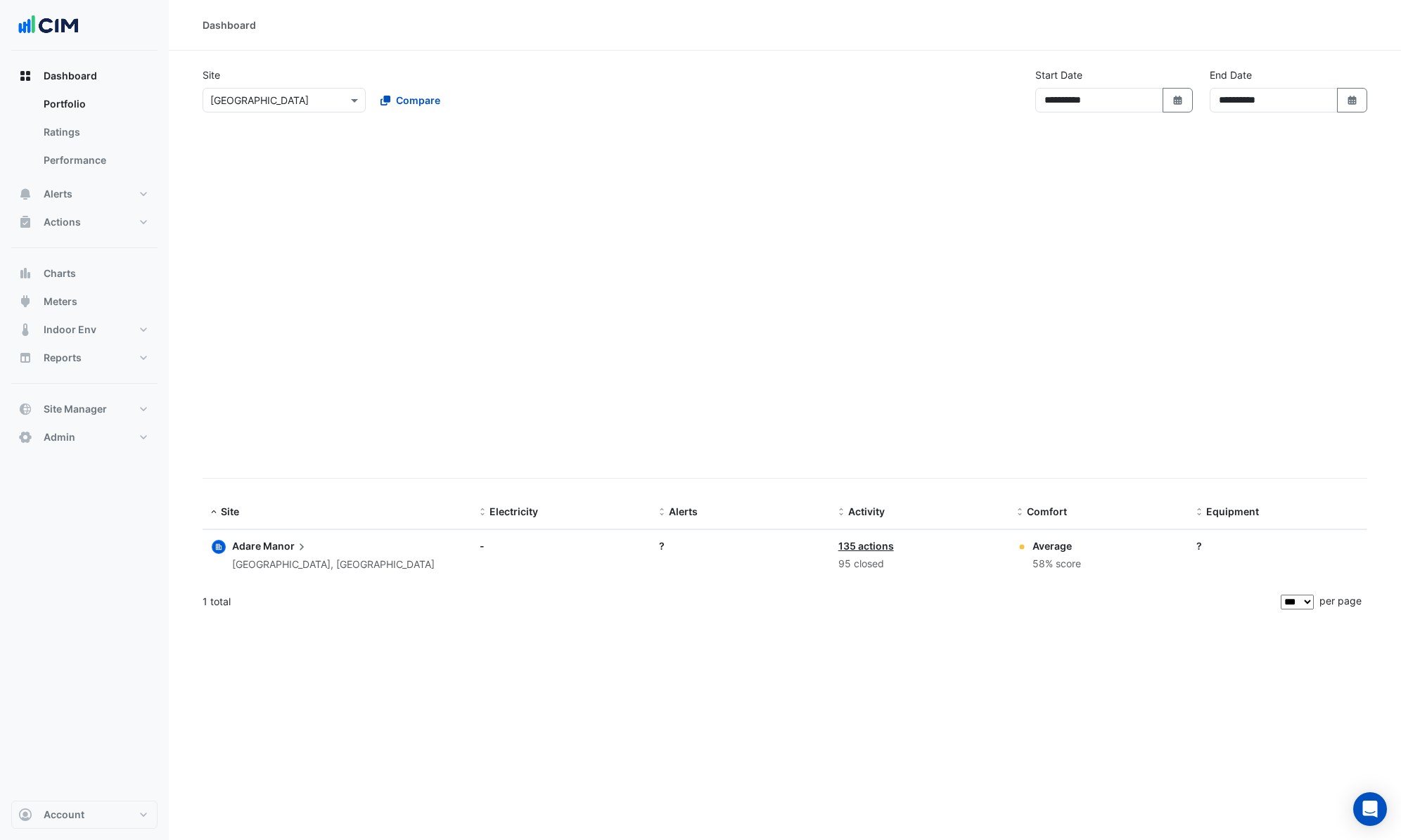
click at [274, 99] on input "text" at bounding box center [269, 101] width 119 height 15
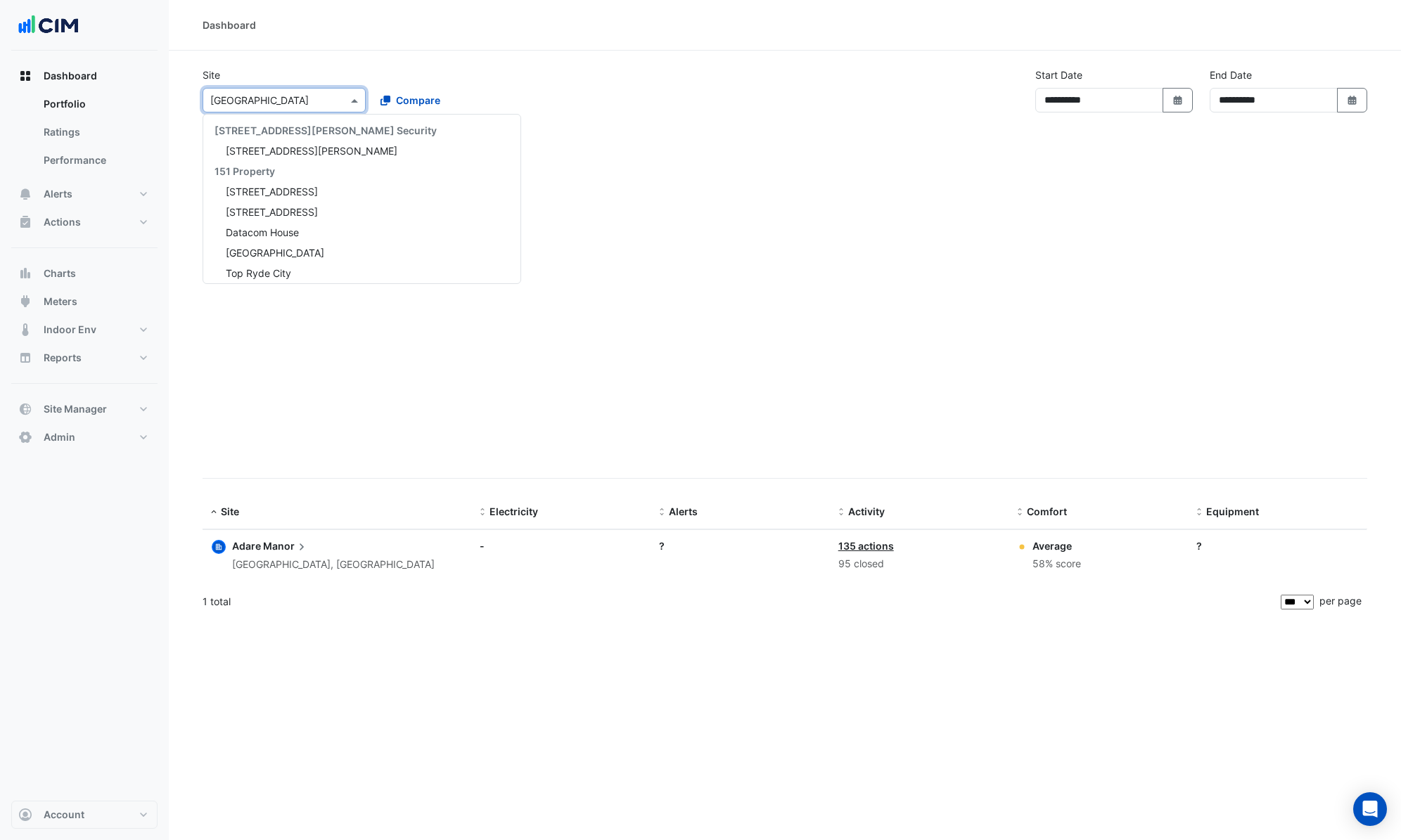
scroll to position [271, 0]
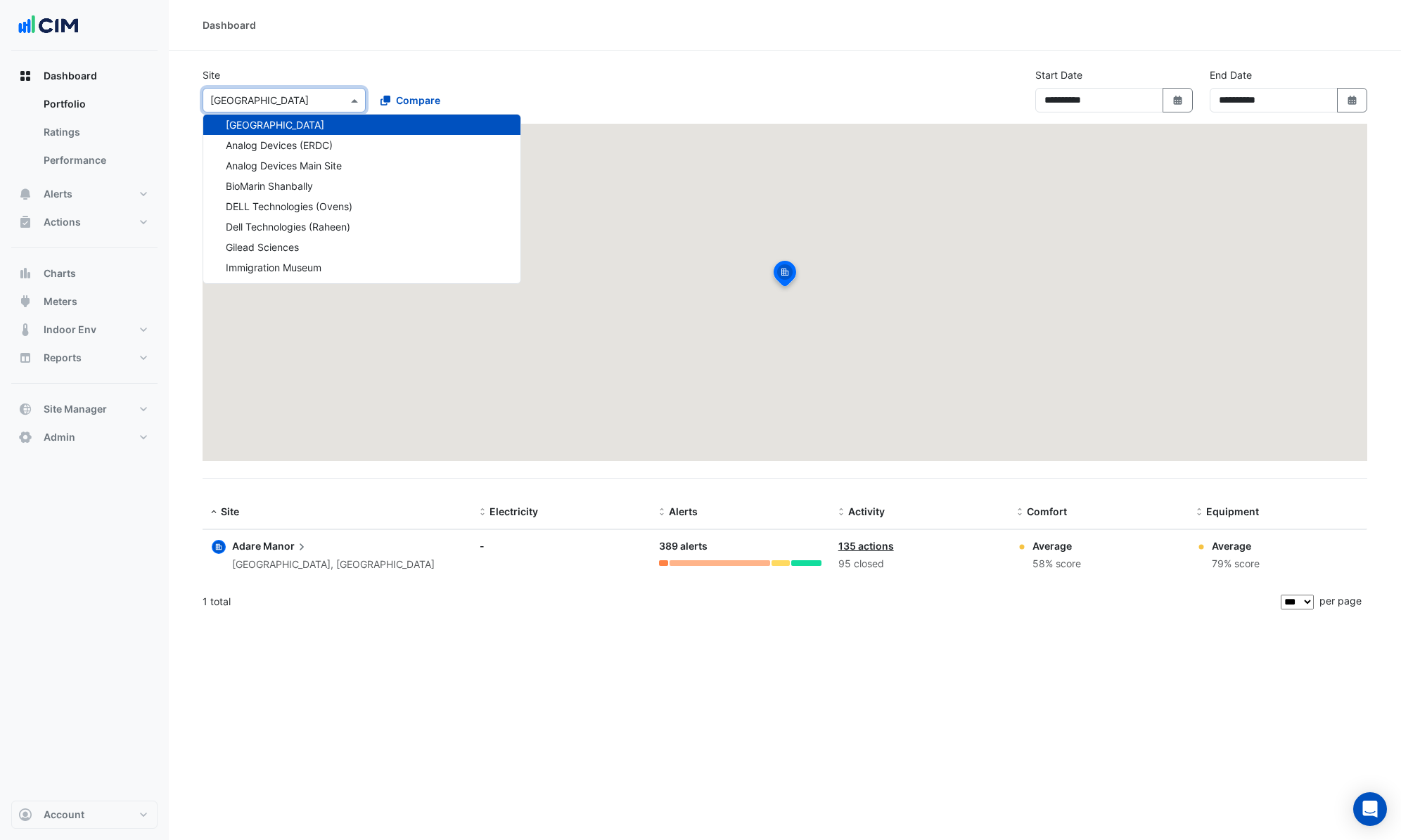
click at [295, 103] on input "text" at bounding box center [269, 101] width 119 height 15
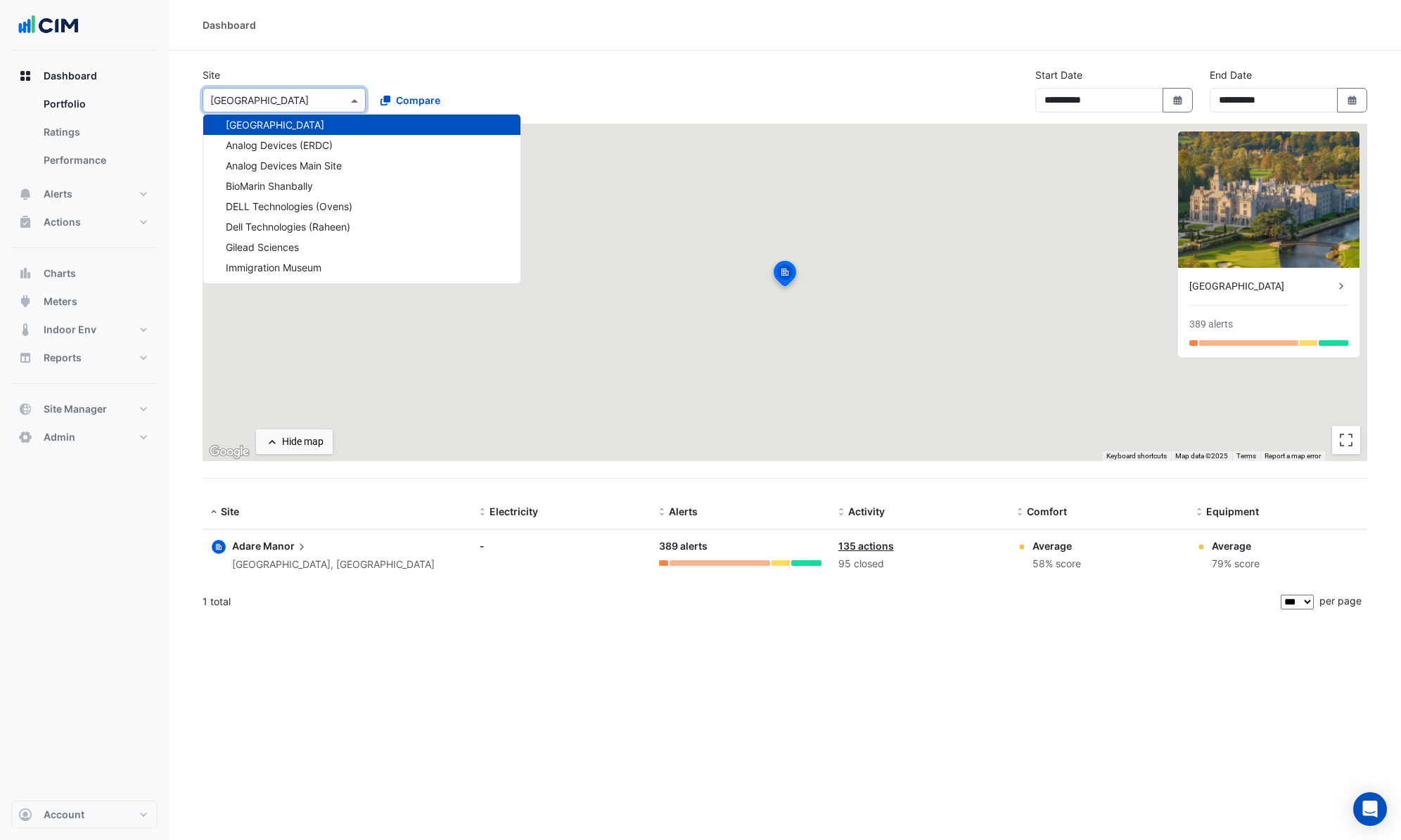
click at [431, 84] on div "× [GEOGRAPHIC_DATA] [STREET_ADDRESS][PERSON_NAME] Security [STREET_ADDRESS][PER…" at bounding box center [368, 96] width 338 height 30
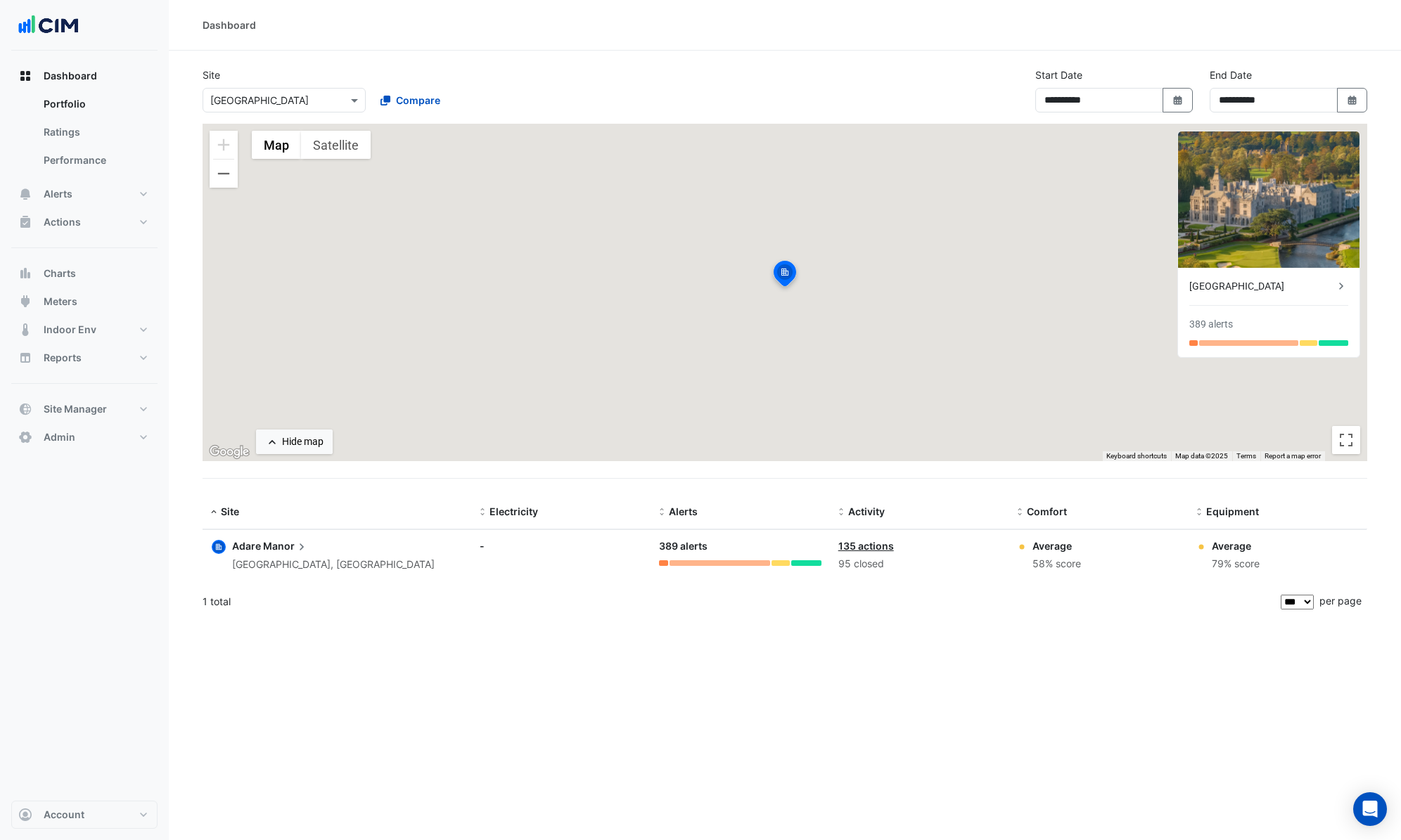
click at [274, 103] on input "text" at bounding box center [269, 101] width 119 height 15
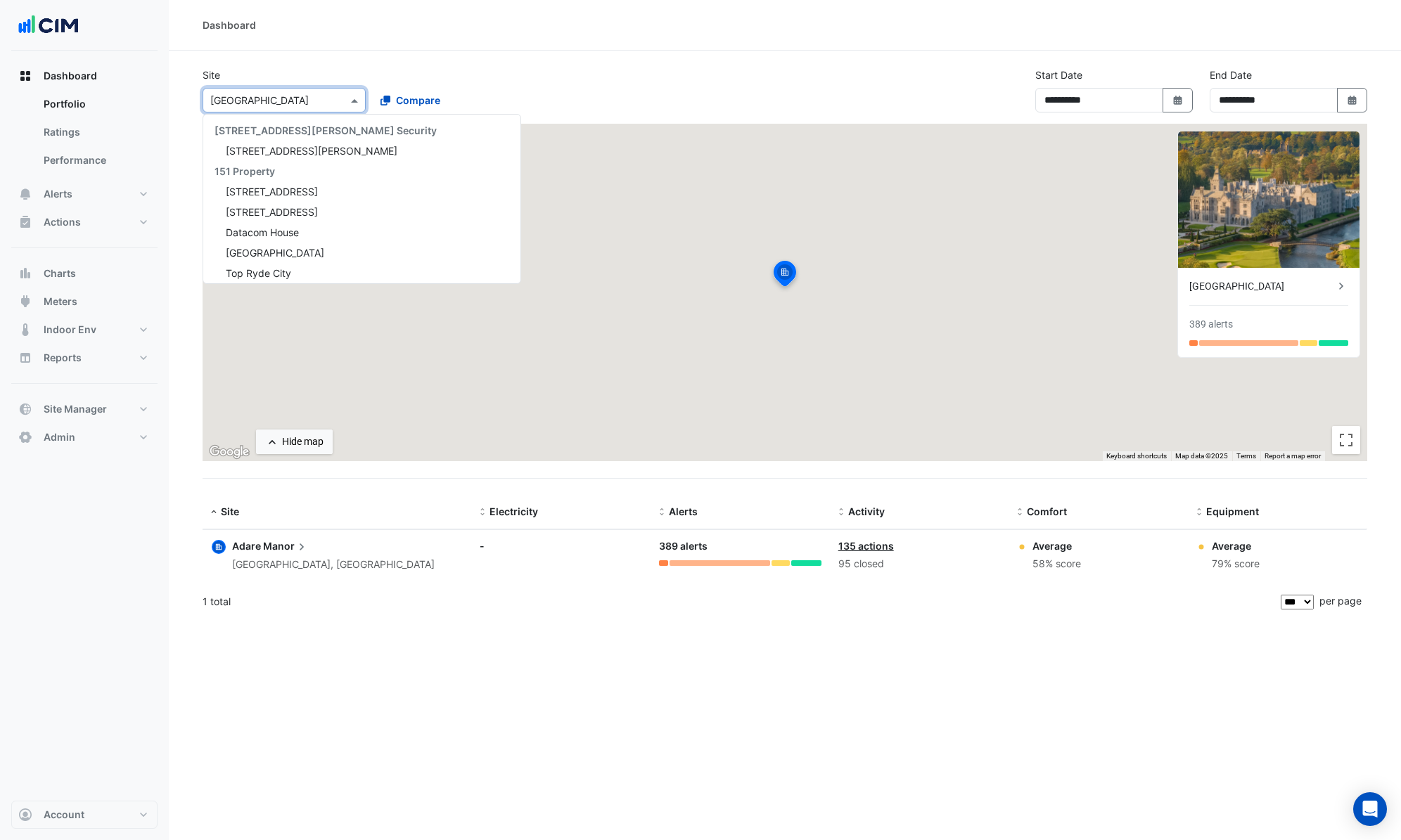
drag, startPoint x: 274, startPoint y: 103, endPoint x: 331, endPoint y: 98, distance: 57.2
click at [299, 106] on div "× [GEOGRAPHIC_DATA]" at bounding box center [275, 100] width 144 height 15
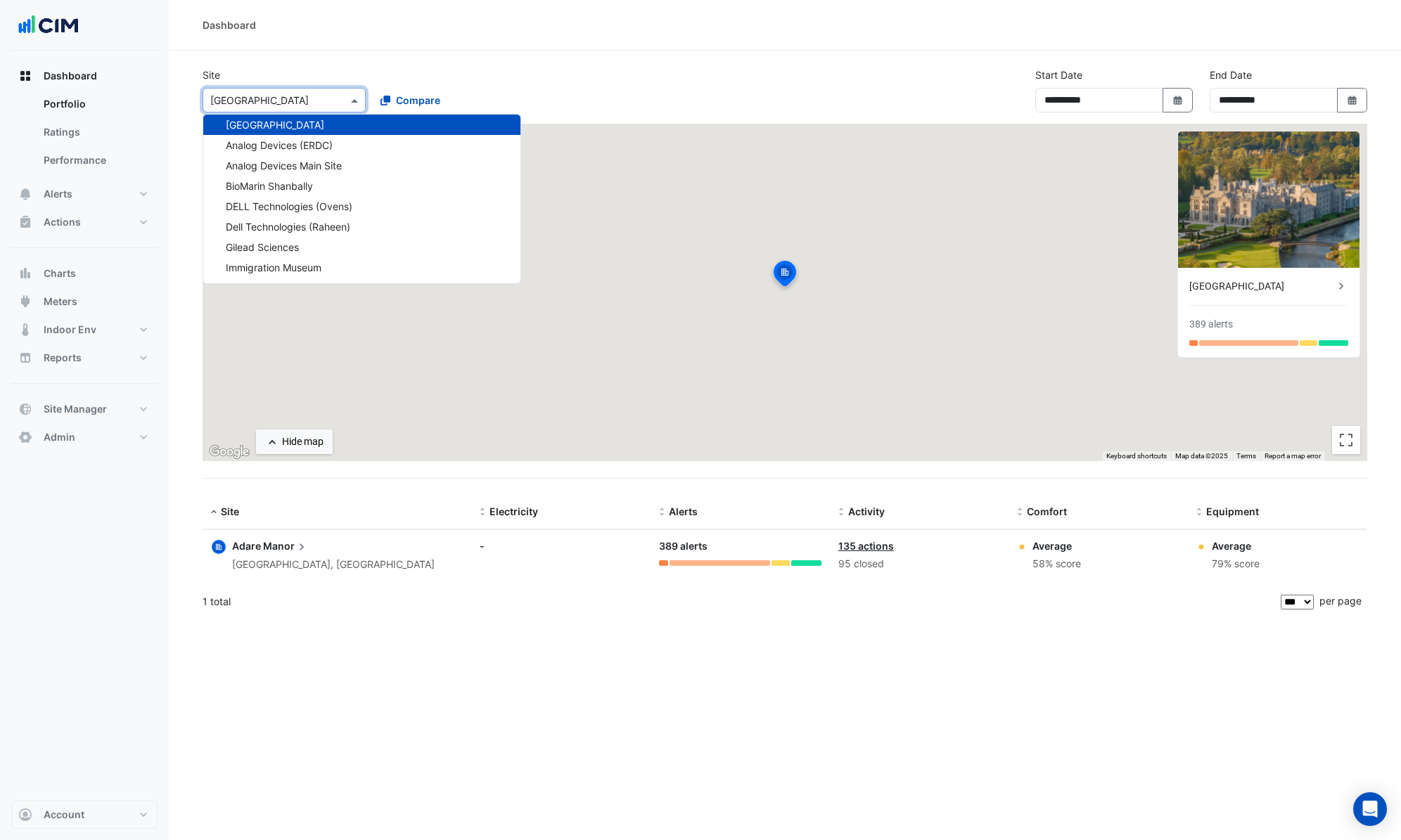
click at [336, 98] on div at bounding box center [284, 100] width 162 height 16
click at [411, 104] on span "Compare" at bounding box center [418, 100] width 45 height 15
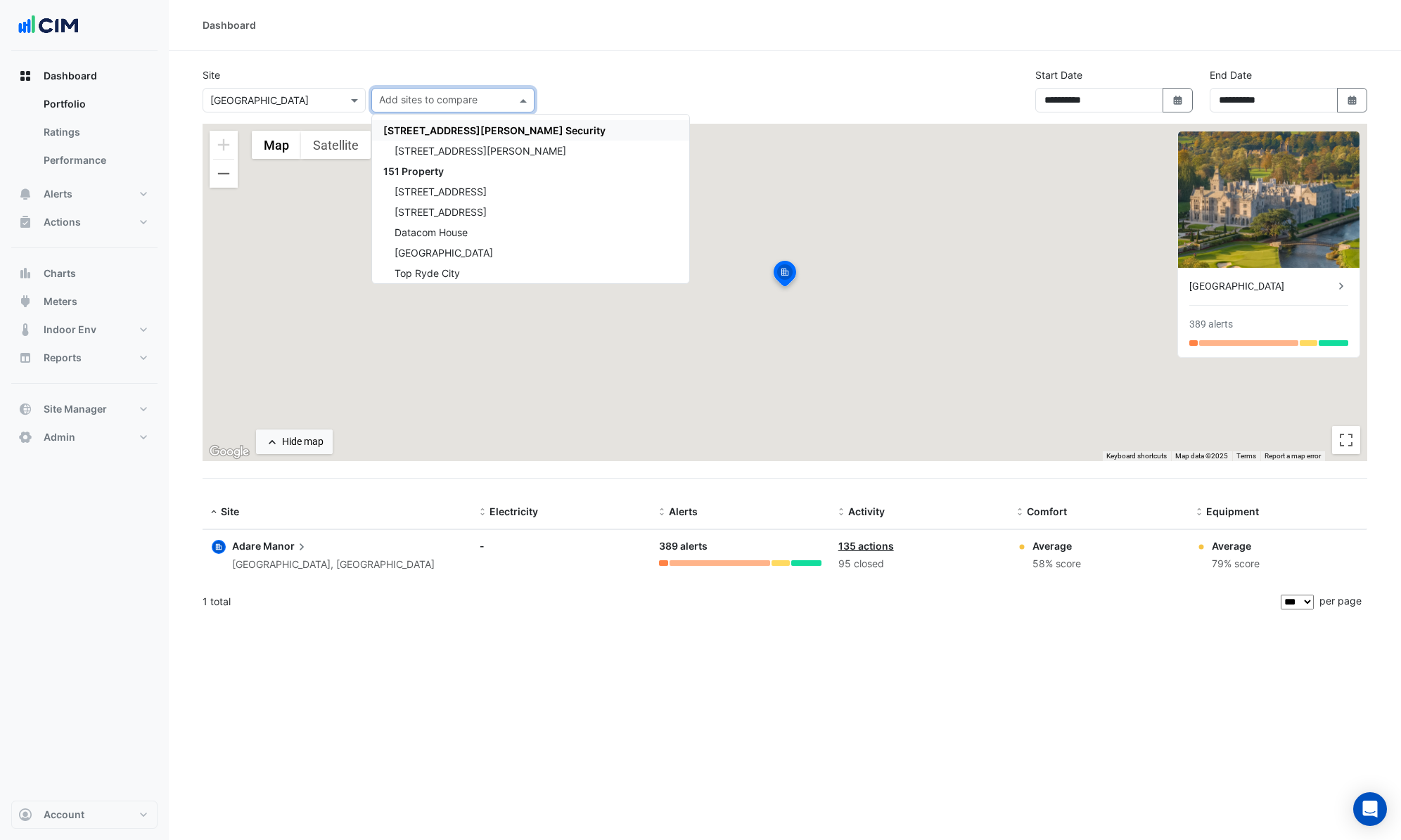
click at [407, 99] on input "text" at bounding box center [445, 102] width 132 height 15
click at [396, 97] on input "text" at bounding box center [445, 102] width 132 height 15
click at [635, 84] on div "Site × [GEOGRAPHIC_DATA] Add sites to compare [STREET_ADDRESS][PERSON_NAME] Sec…" at bounding box center [785, 96] width 1182 height 56
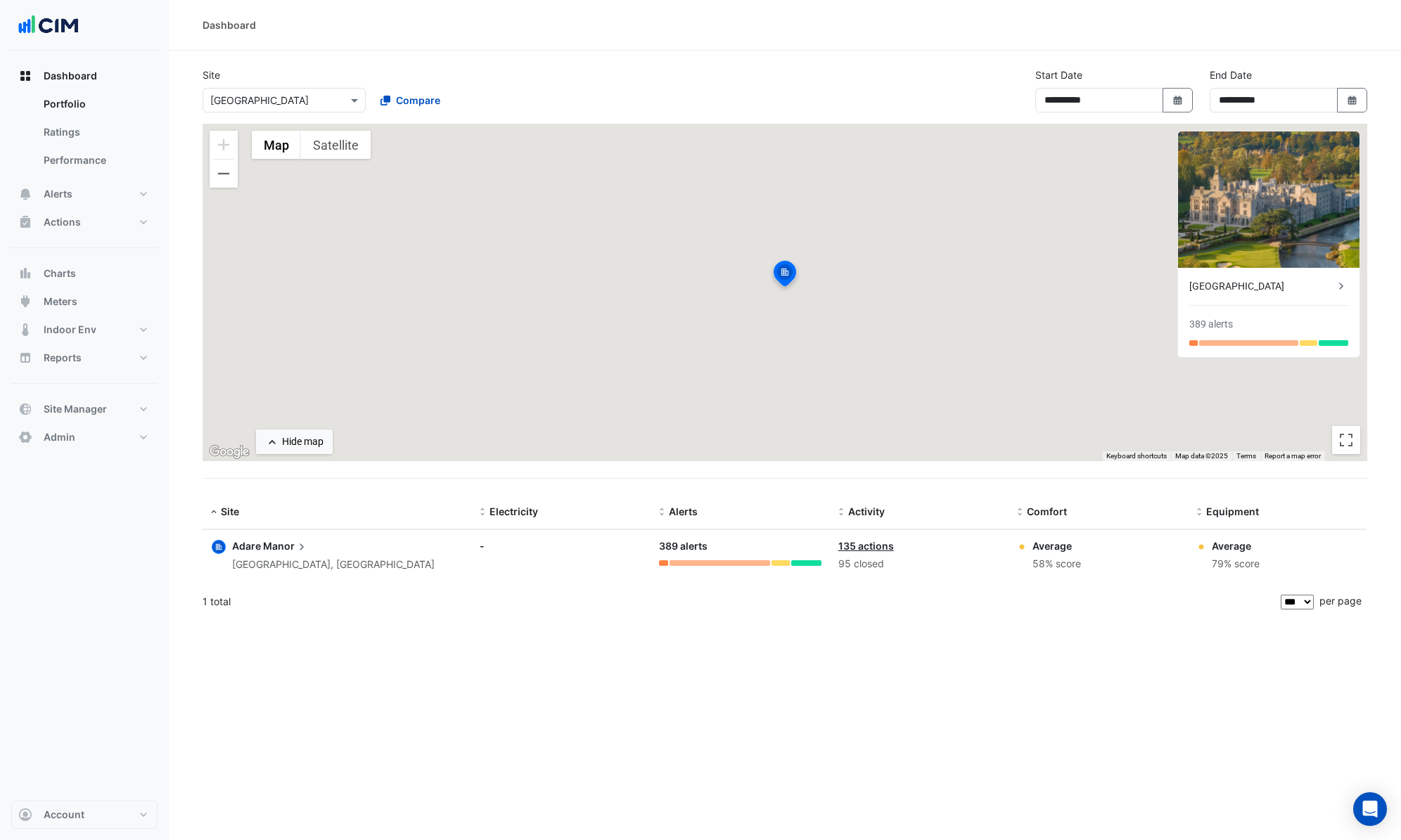
click at [523, 101] on div "Compare" at bounding box center [452, 100] width 168 height 25
click at [88, 73] on span "Dashboard" at bounding box center [70, 76] width 54 height 14
click at [88, 74] on span "Dashboard" at bounding box center [70, 76] width 54 height 14
click at [98, 84] on button "Dashboard" at bounding box center [84, 76] width 147 height 28
click at [77, 66] on button "Dashboard" at bounding box center [84, 76] width 147 height 28
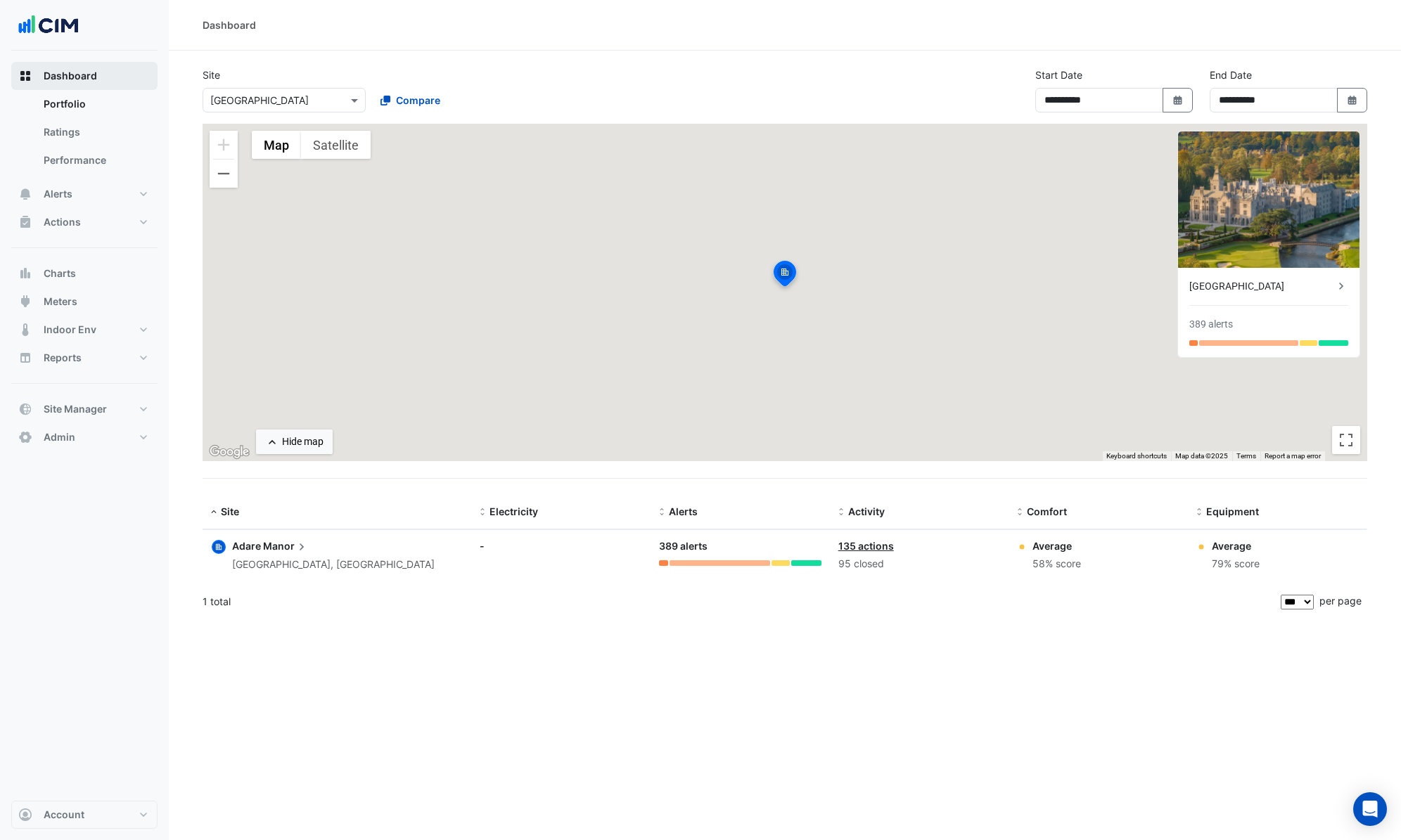
click at [77, 66] on button "Dashboard" at bounding box center [84, 76] width 147 height 28
click at [67, 98] on link "Portfolio" at bounding box center [96, 104] width 126 height 28
click at [257, 546] on span "Adare" at bounding box center [247, 545] width 29 height 12
click at [954, 84] on ngb-offcanvas-backdrop at bounding box center [700, 420] width 1401 height 840
click at [63, 103] on link "Portfolio" at bounding box center [96, 104] width 126 height 28
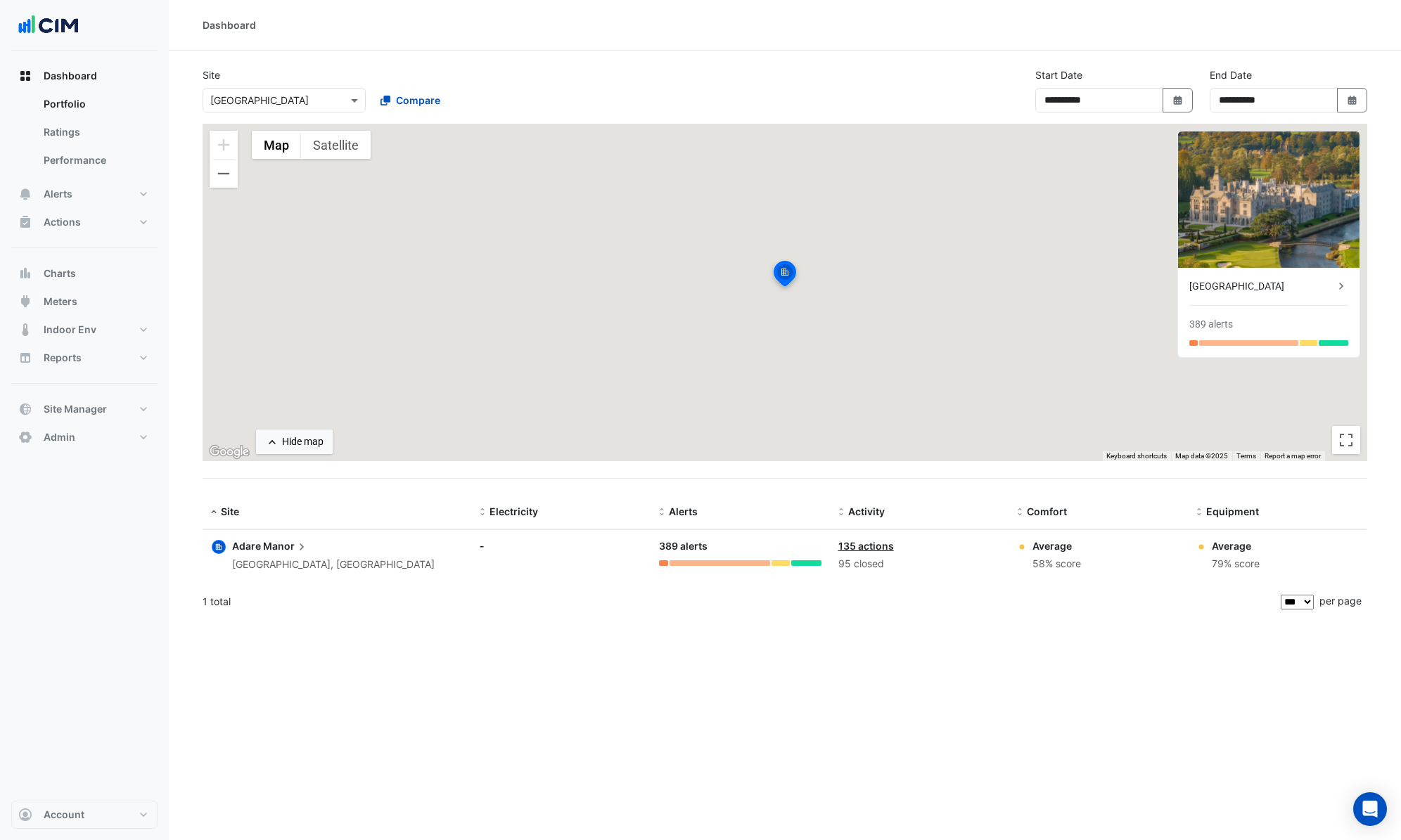
click at [249, 546] on span "Adare" at bounding box center [247, 545] width 29 height 12
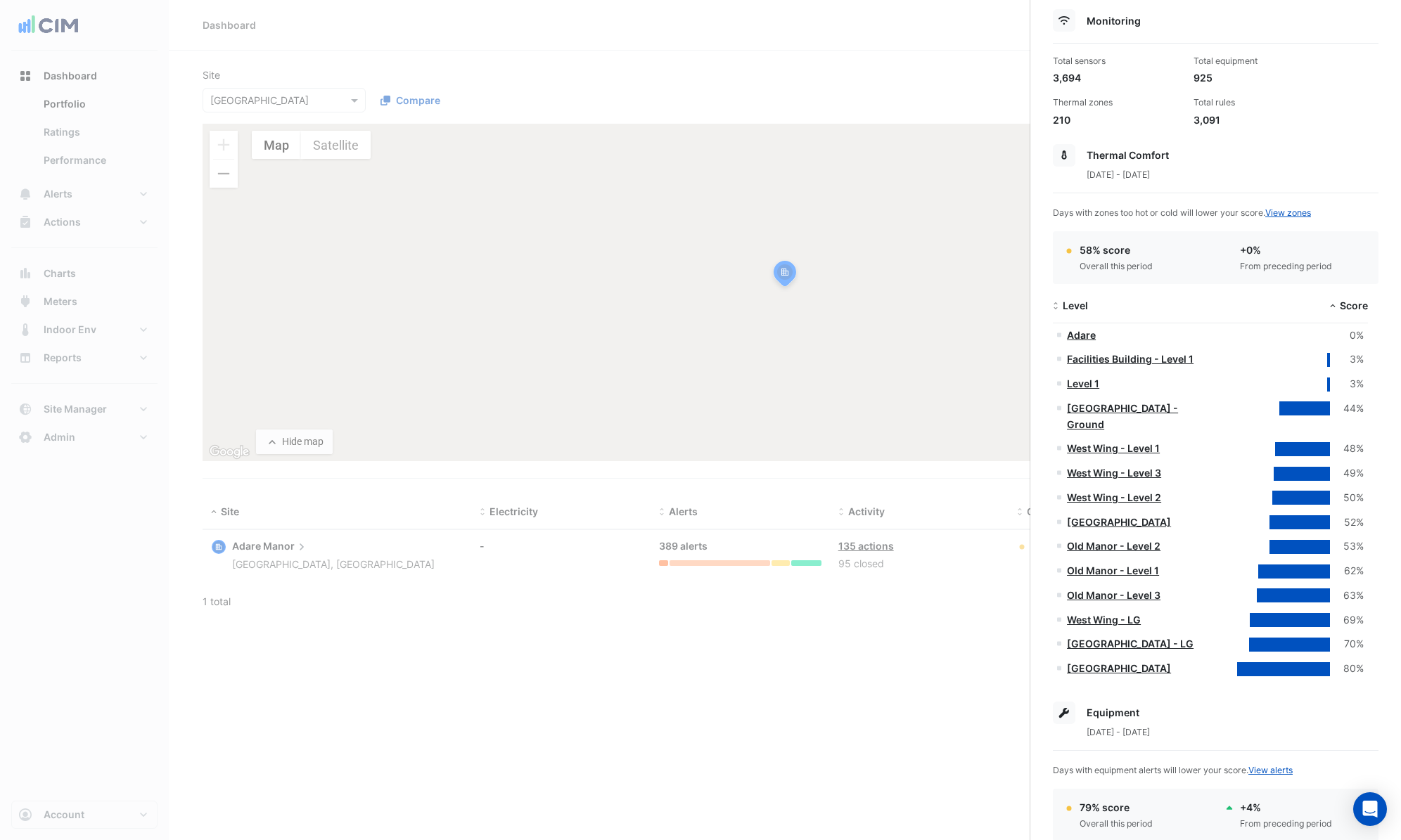
scroll to position [491, 0]
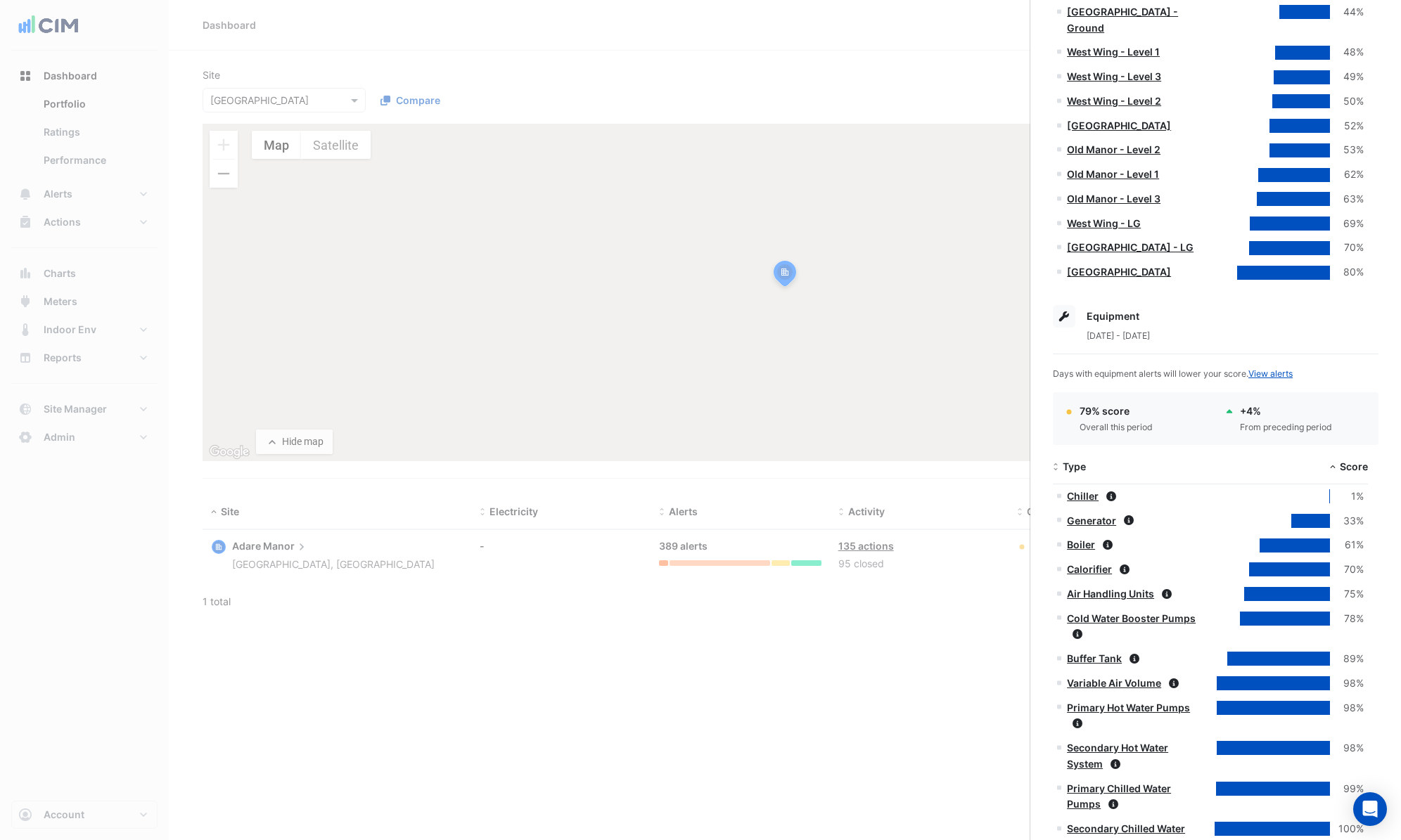
click at [106, 339] on ngb-offcanvas-backdrop at bounding box center [700, 420] width 1401 height 840
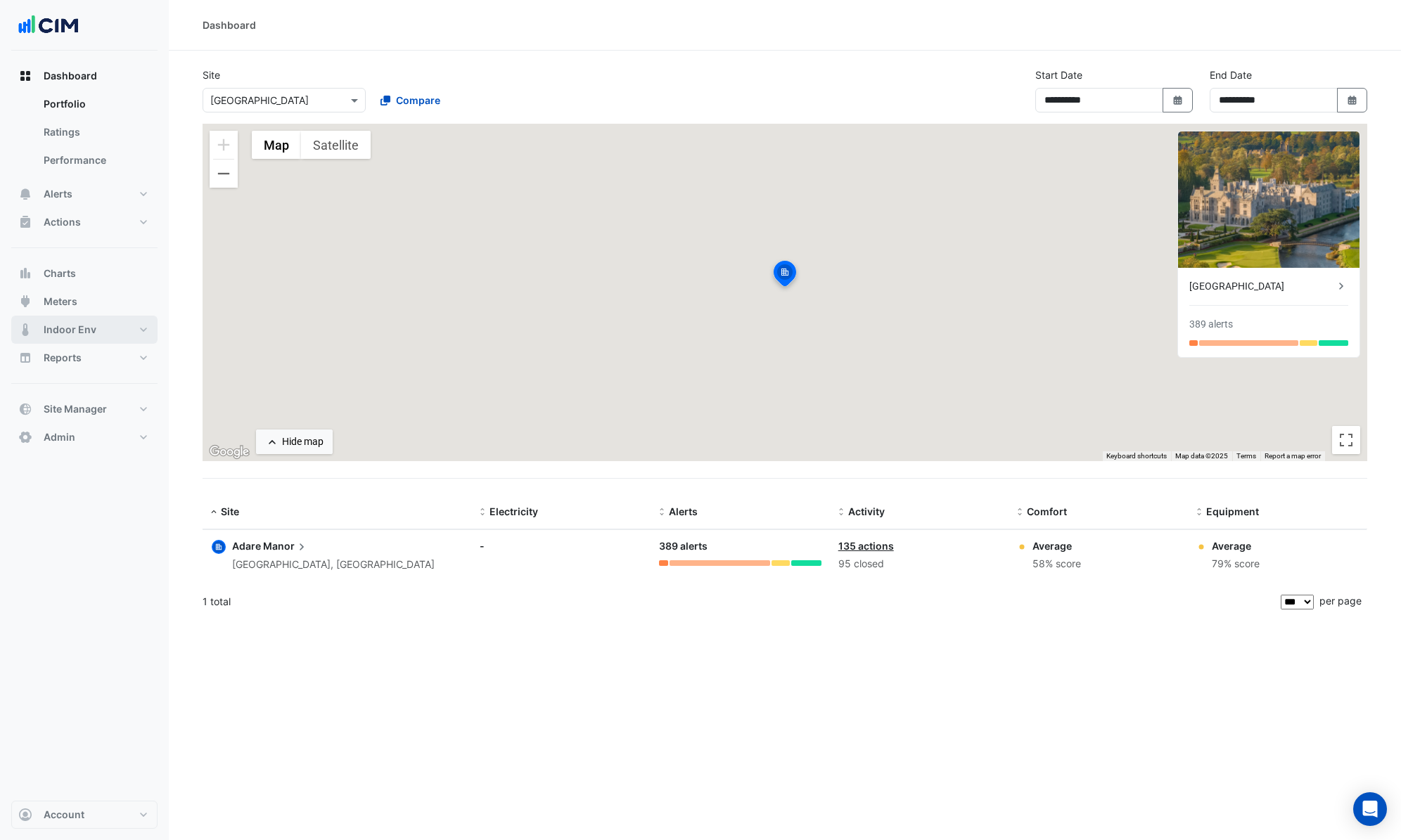
click at [93, 337] on button "Indoor Env" at bounding box center [84, 329] width 147 height 28
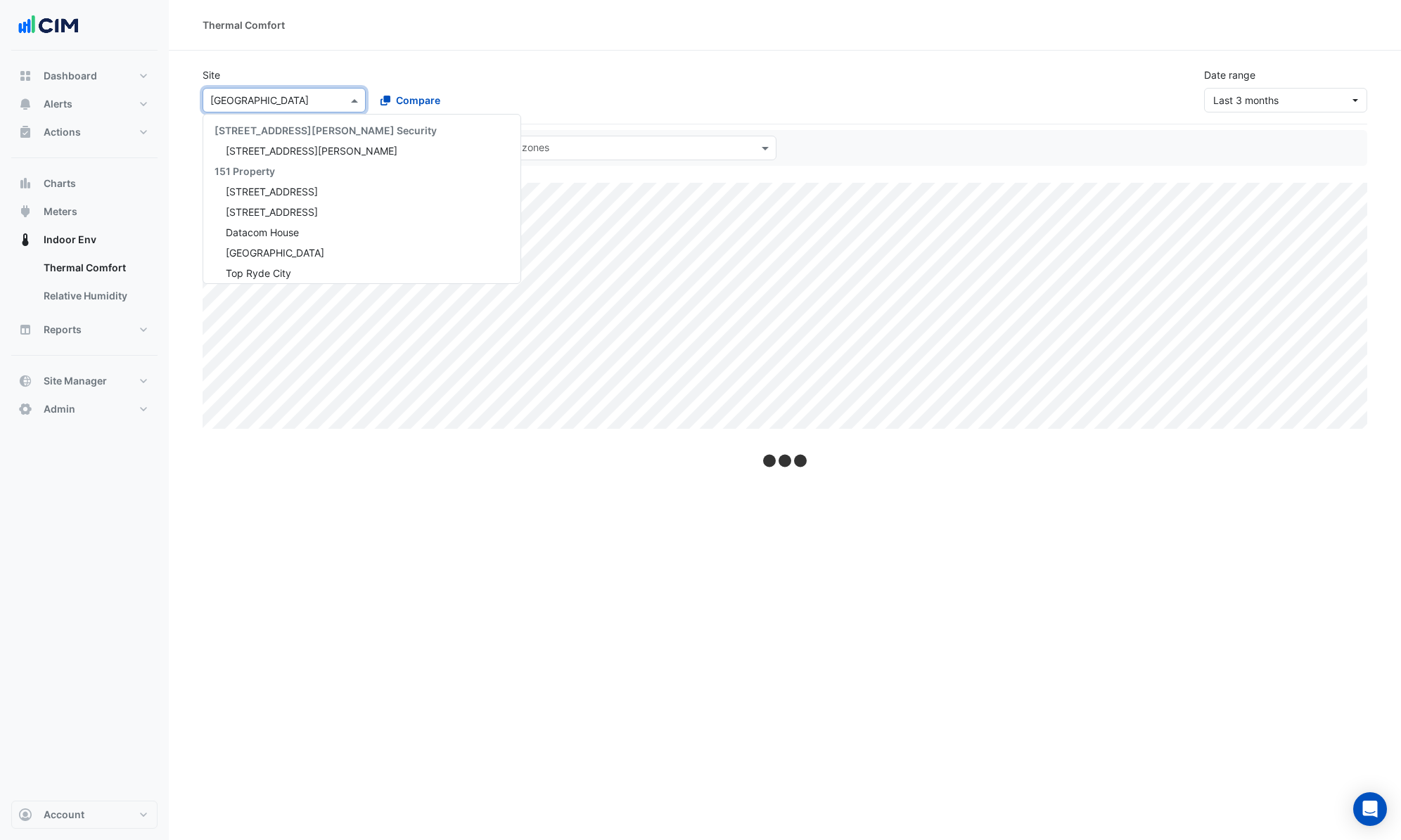
click at [261, 96] on input "text" at bounding box center [269, 101] width 119 height 15
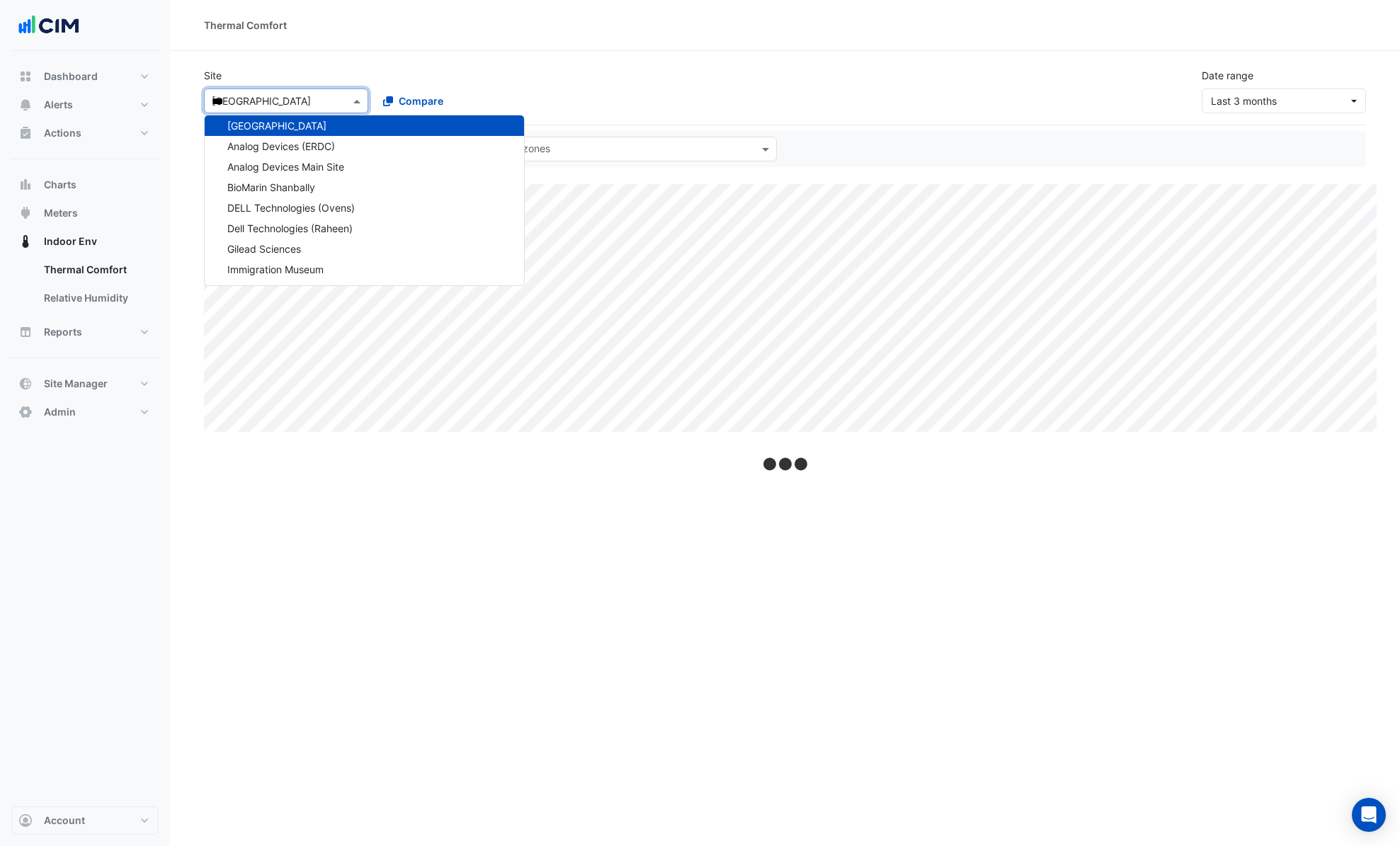
type input "****"
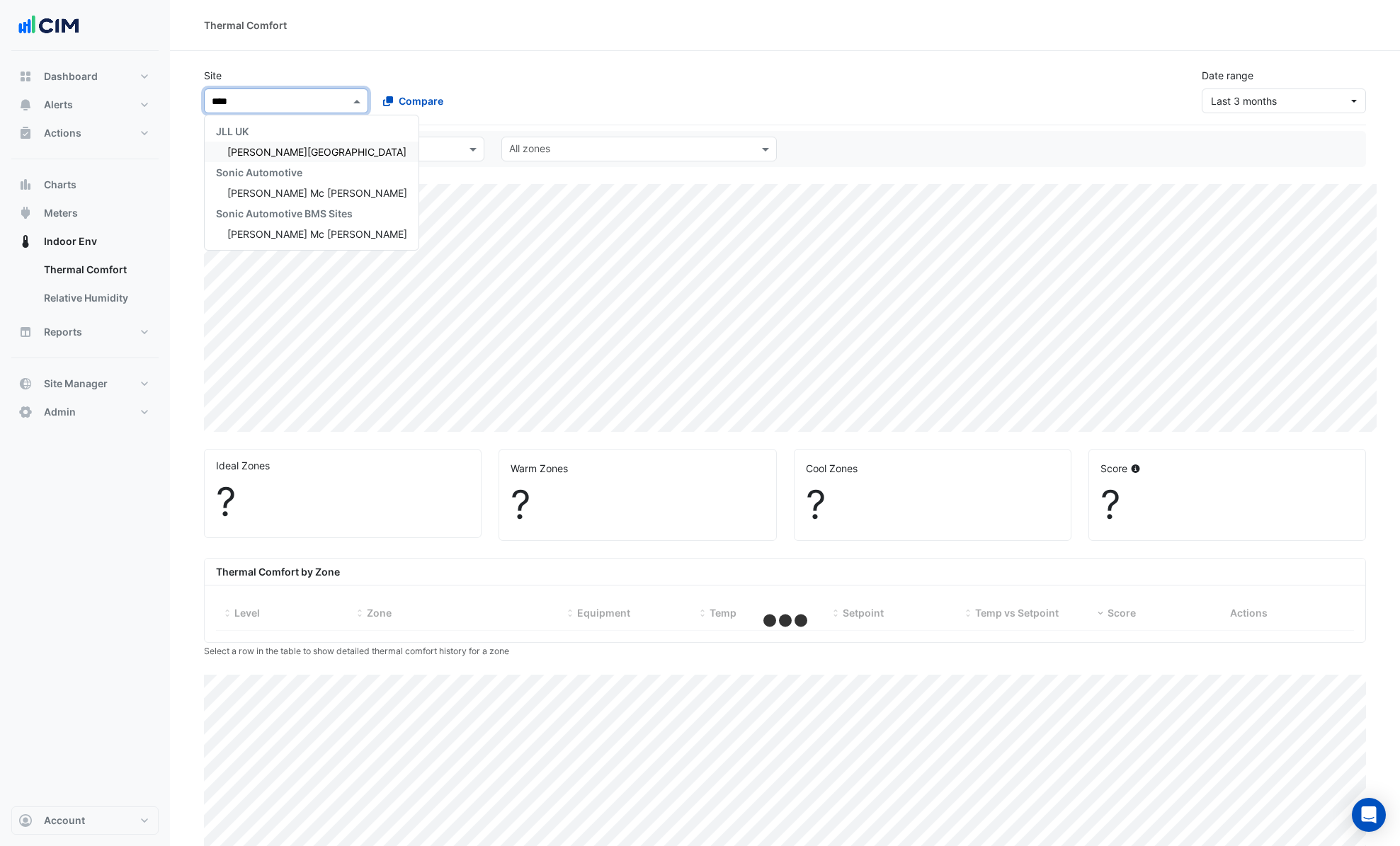
scroll to position [0, 0]
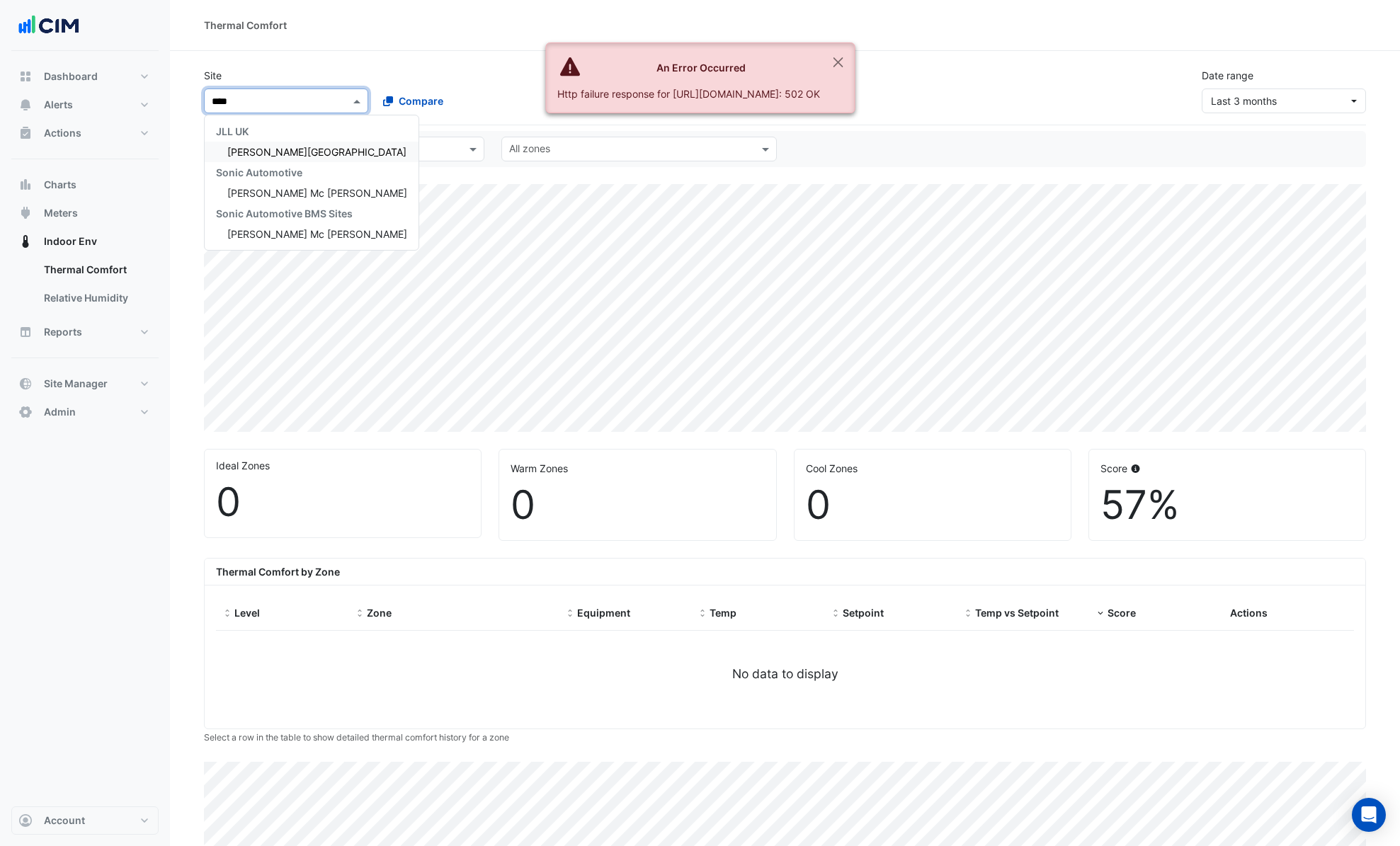
click at [284, 152] on span "[PERSON_NAME][GEOGRAPHIC_DATA]" at bounding box center [317, 151] width 180 height 12
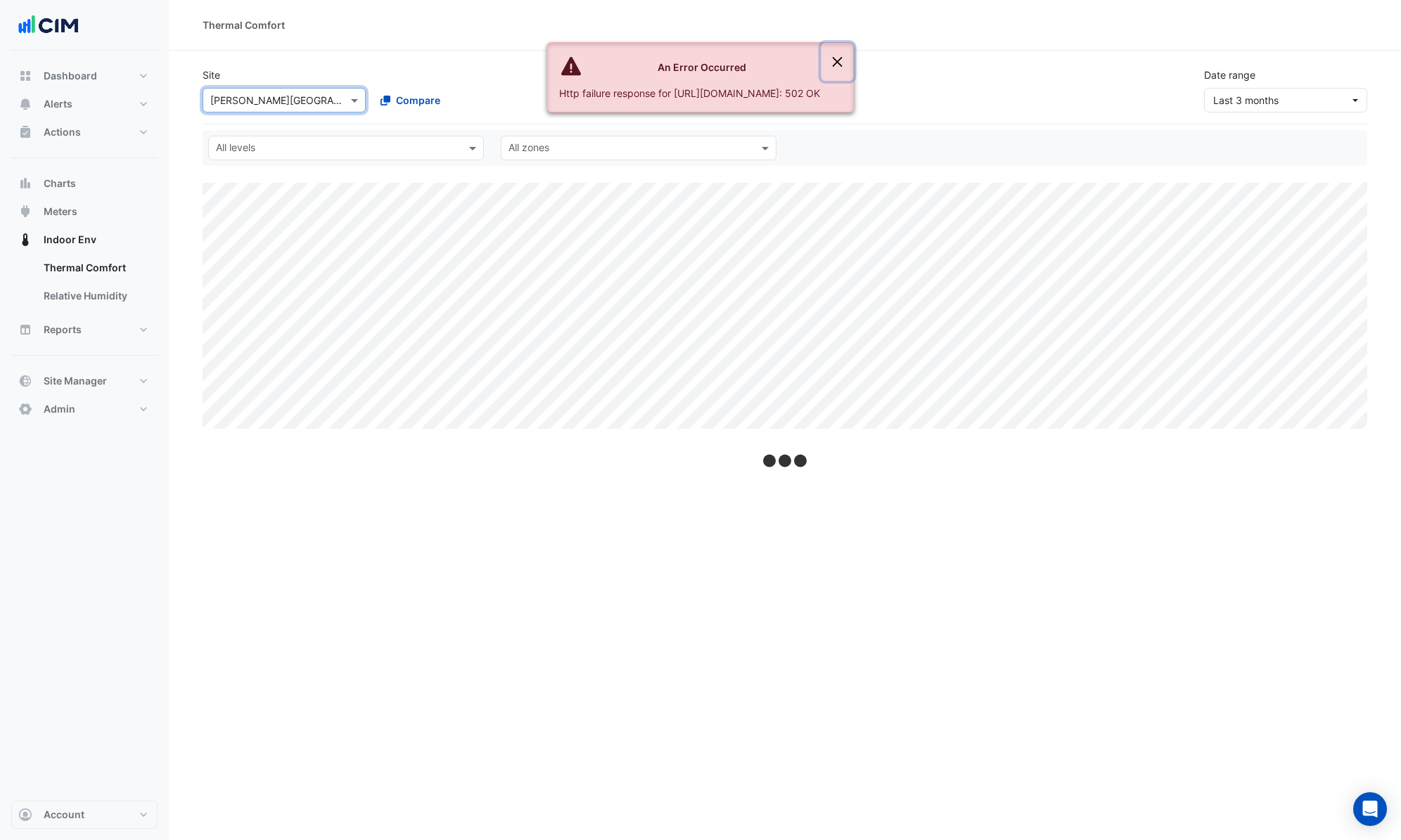
click at [854, 65] on button "Close" at bounding box center [838, 62] width 33 height 38
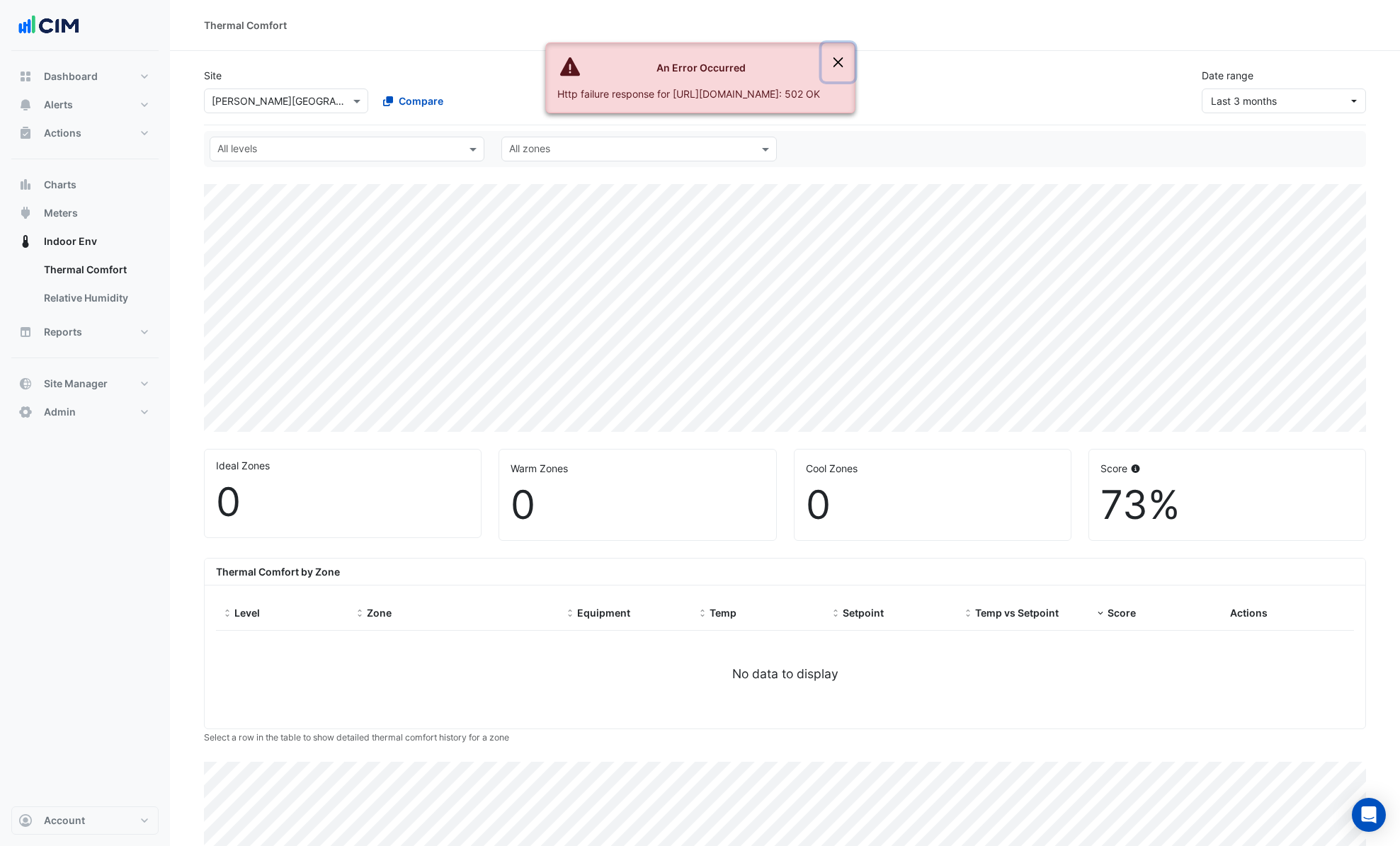
click at [854, 65] on button "Close" at bounding box center [837, 62] width 33 height 38
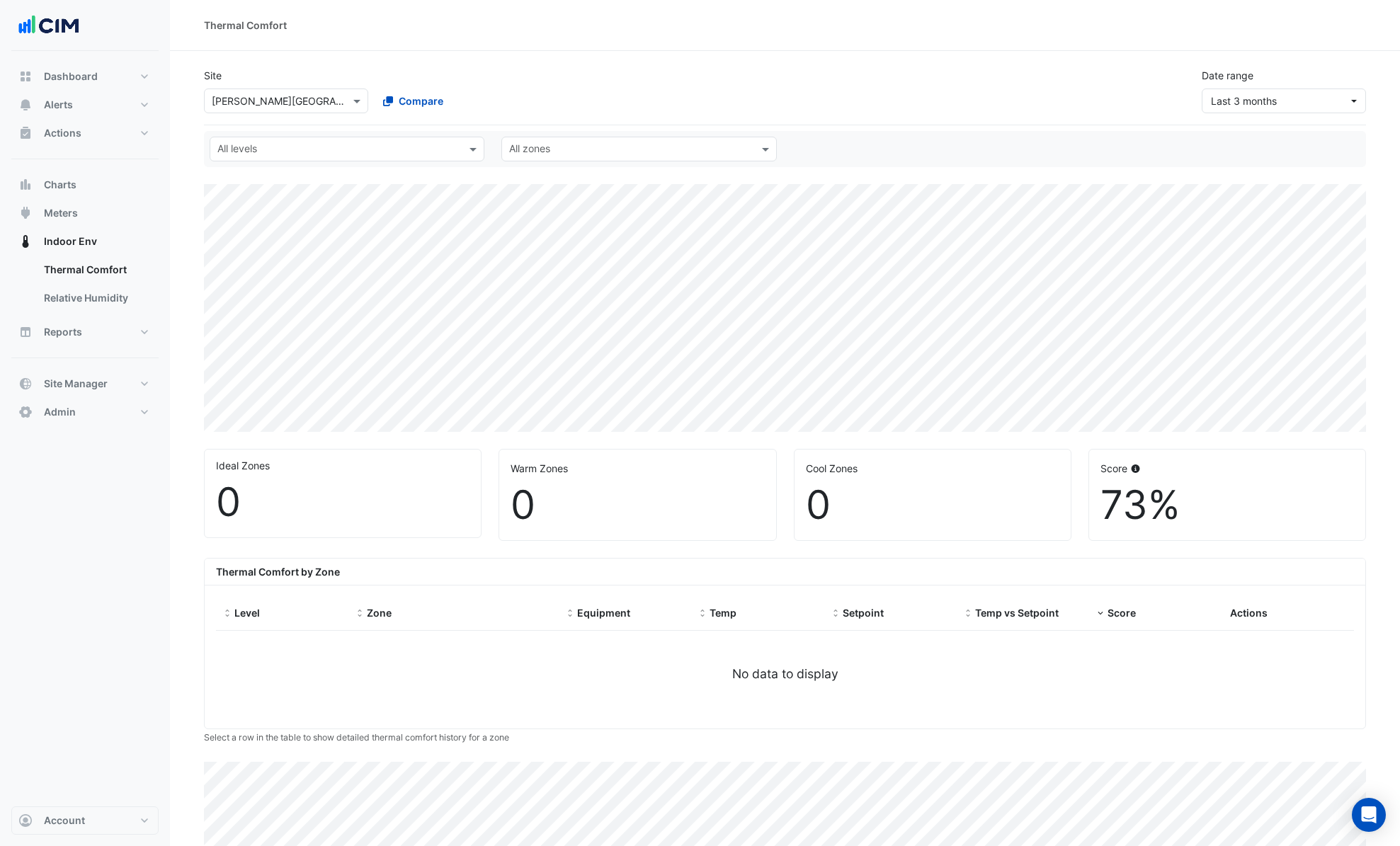
click at [285, 94] on input "text" at bounding box center [271, 102] width 120 height 15
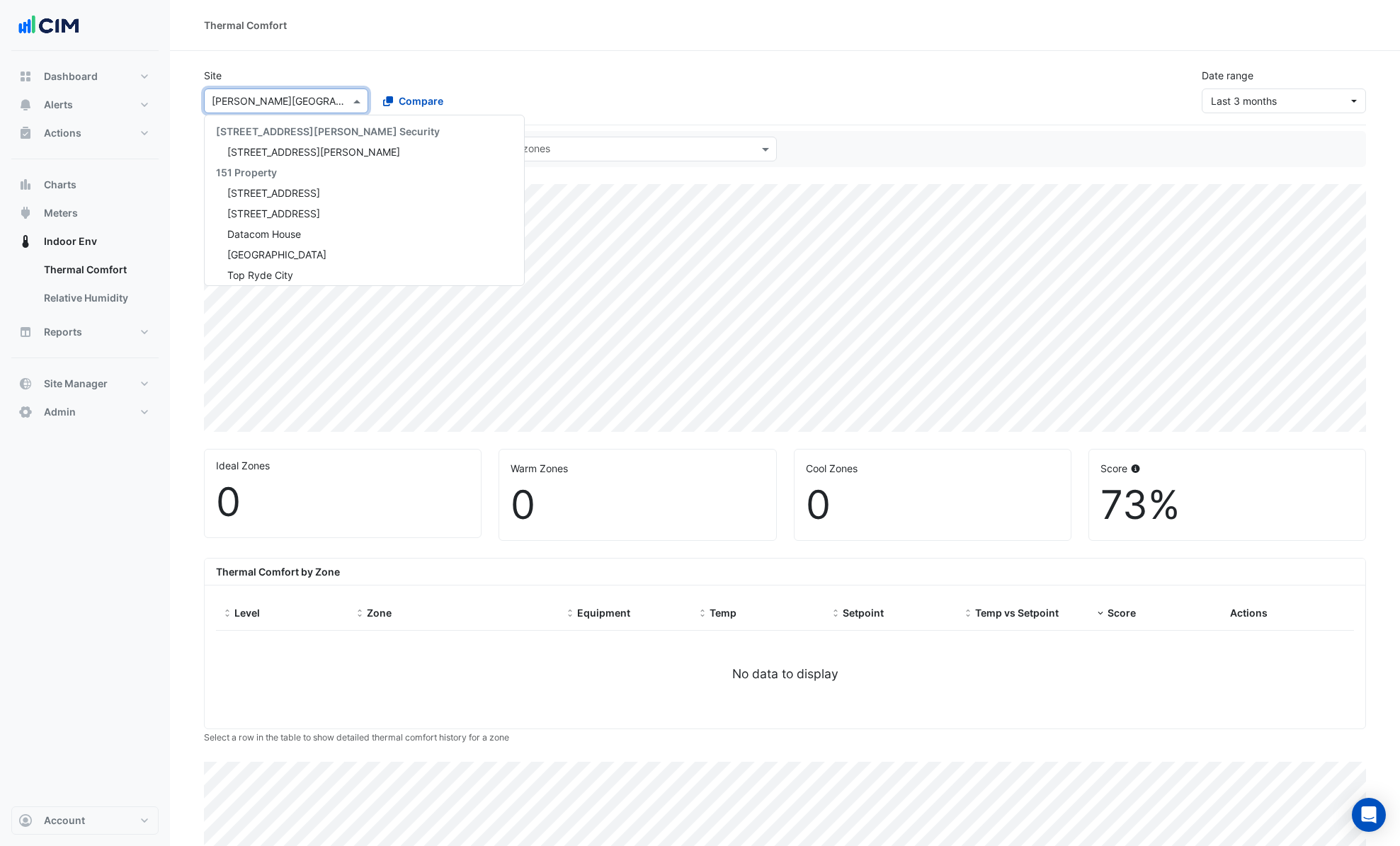
scroll to position [13090, 0]
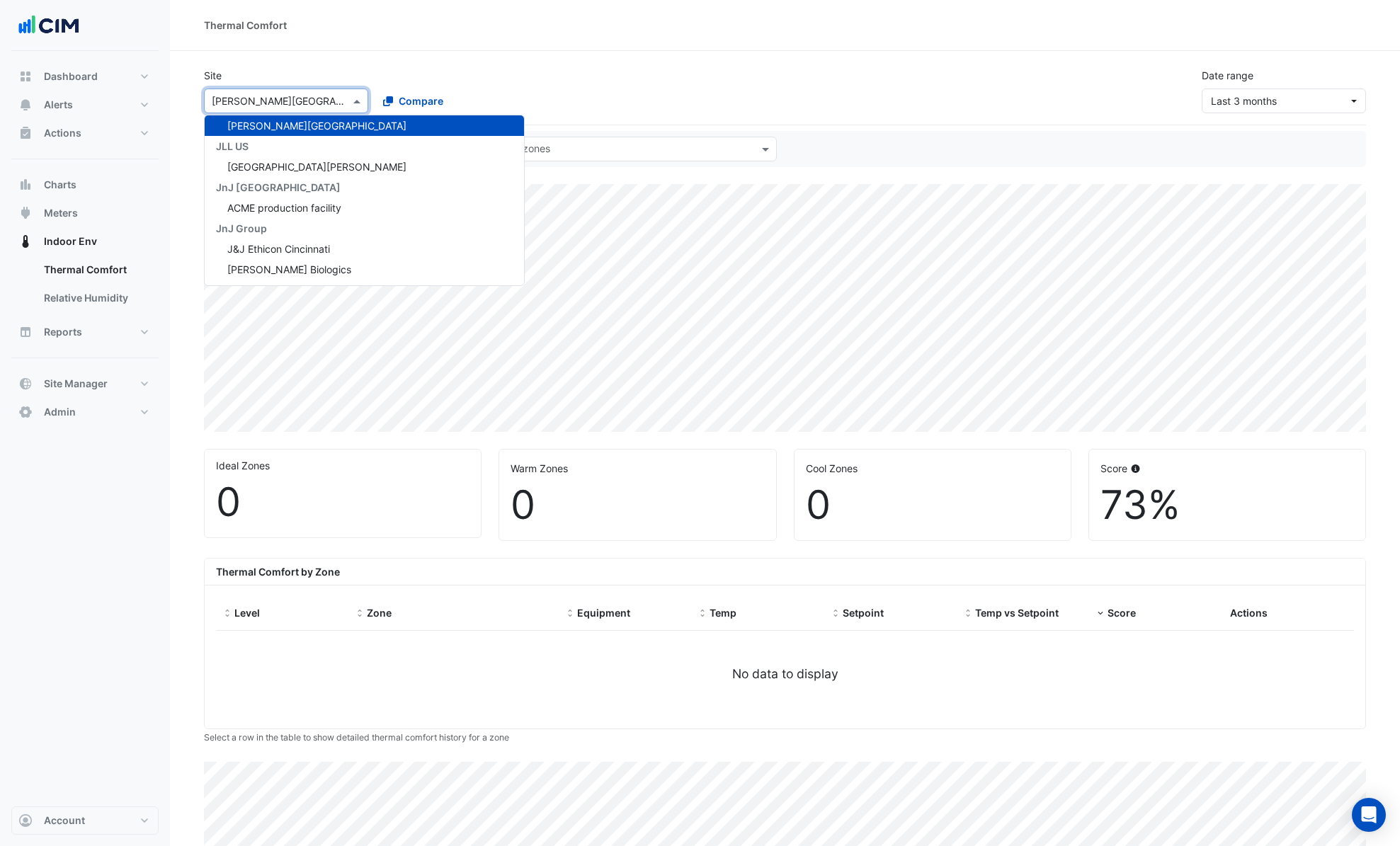
click at [351, 53] on section "Site × [PERSON_NAME][GEOGRAPHIC_DATA] [STREET_ADDRESS][PERSON_NAME] Security [S…" at bounding box center [784, 531] width 1230 height 959
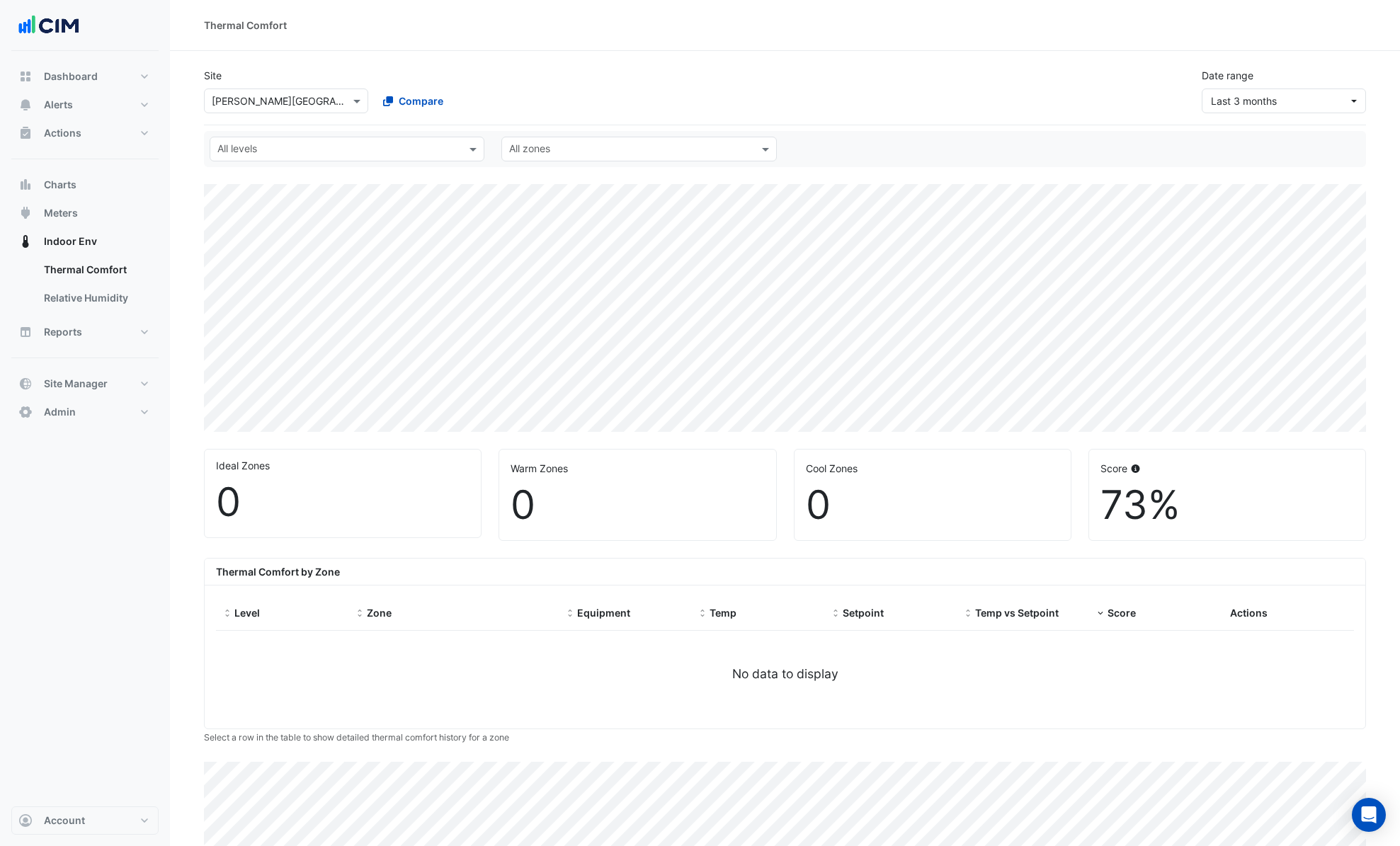
click at [335, 158] on div at bounding box center [337, 151] width 245 height 18
click at [250, 304] on div "L06" at bounding box center [245, 302] width 47 height 15
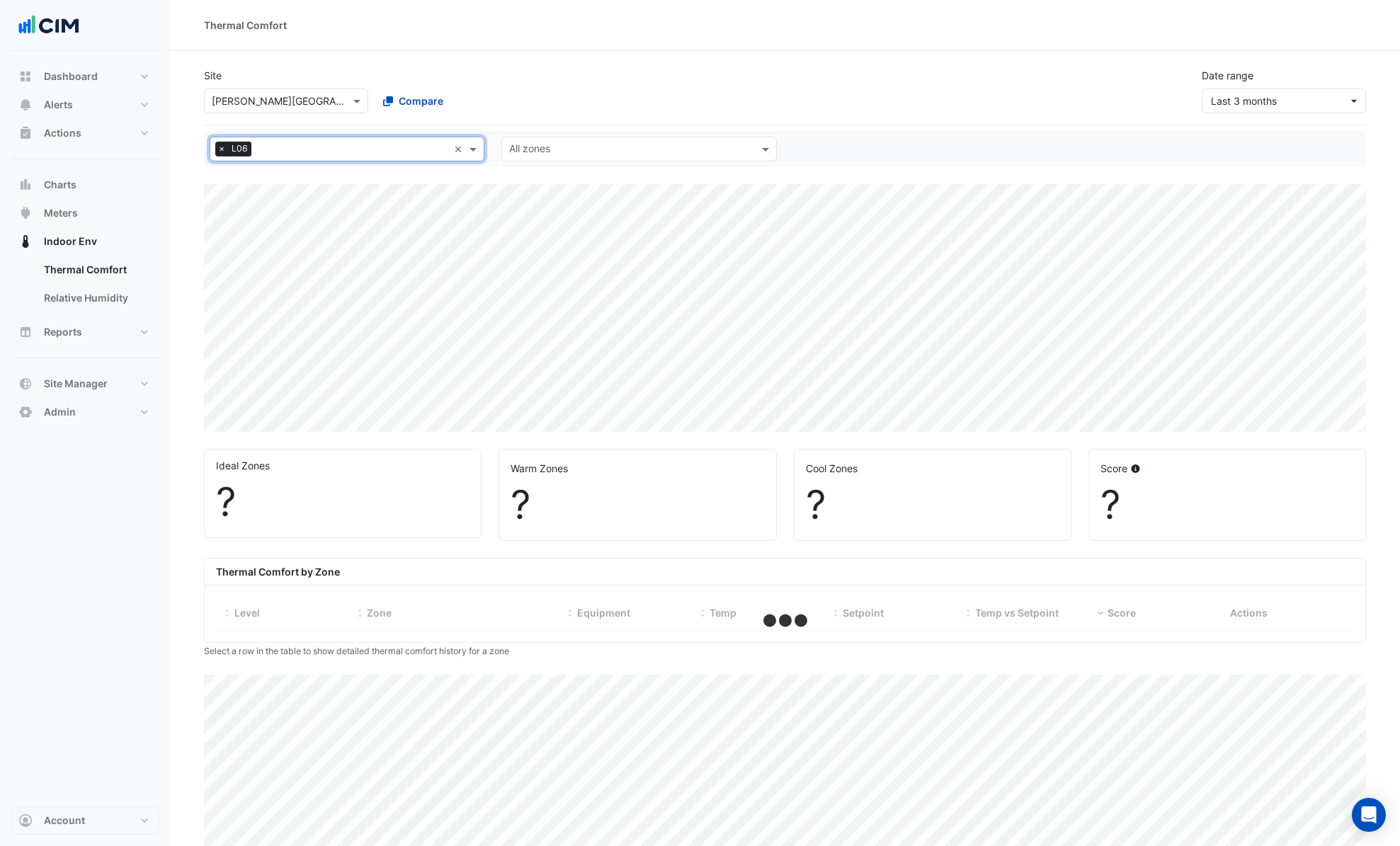
select select "***"
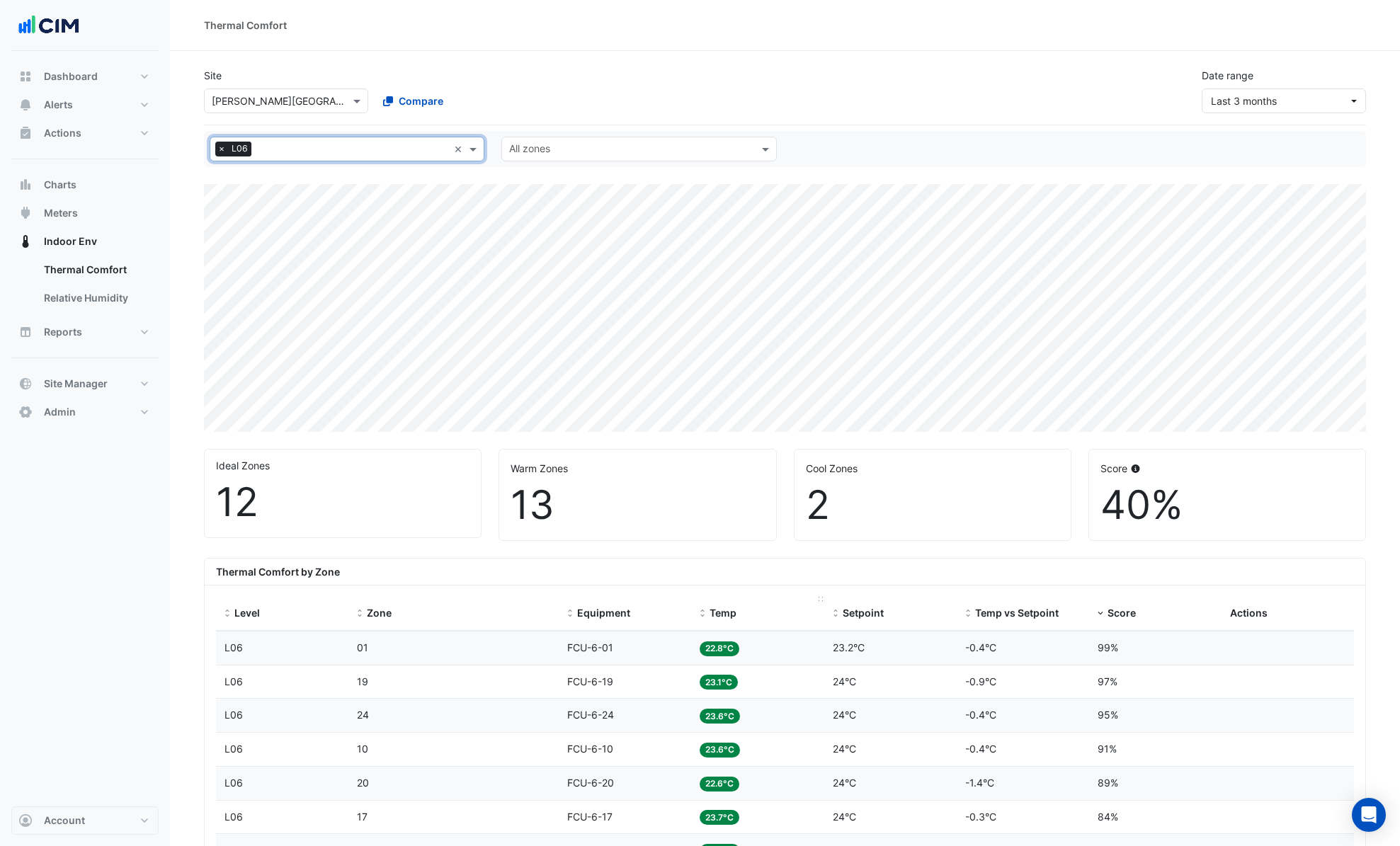
click at [717, 616] on span "Temp" at bounding box center [722, 612] width 27 height 12
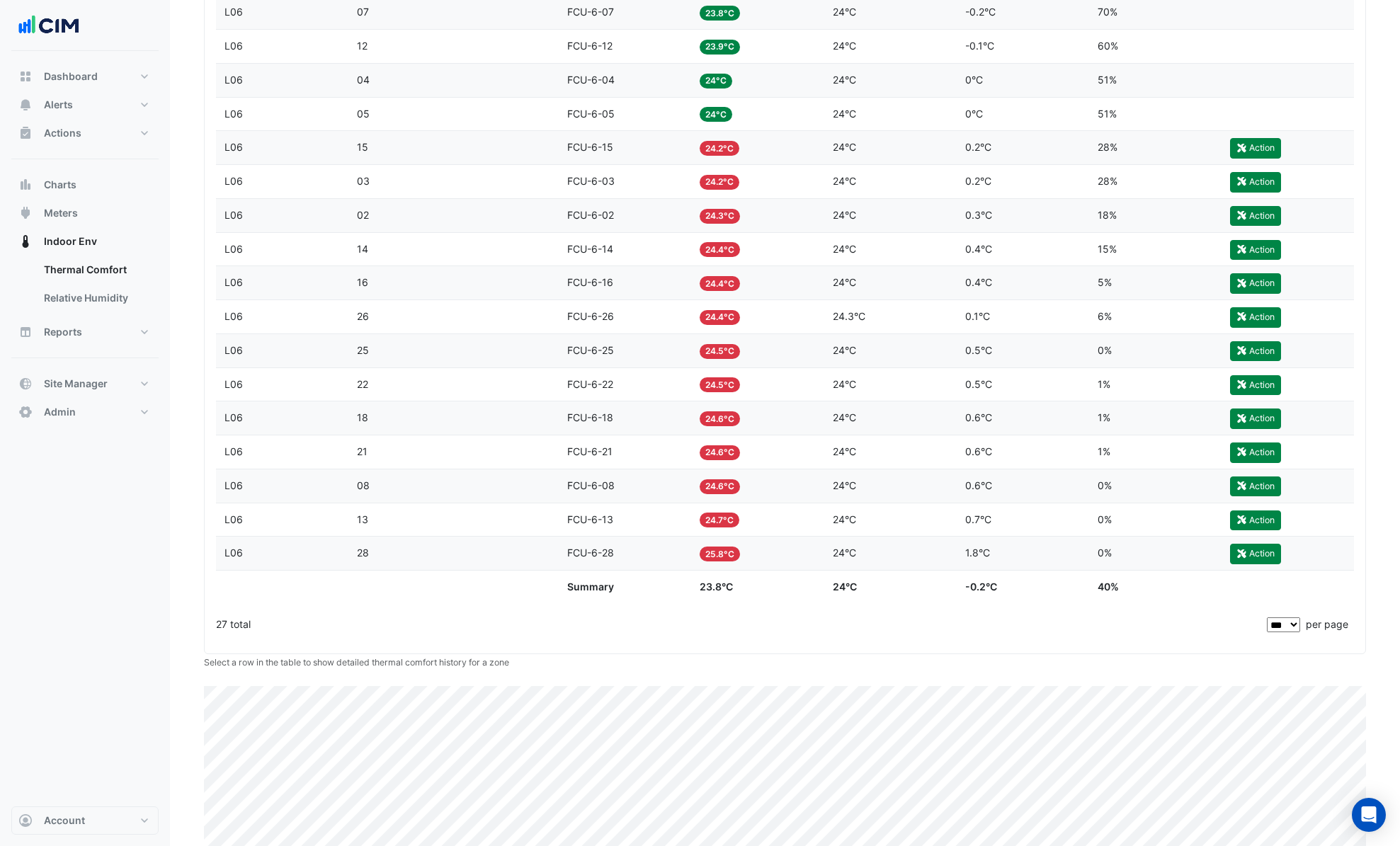
scroll to position [970, 0]
